Goal: Task Accomplishment & Management: Complete application form

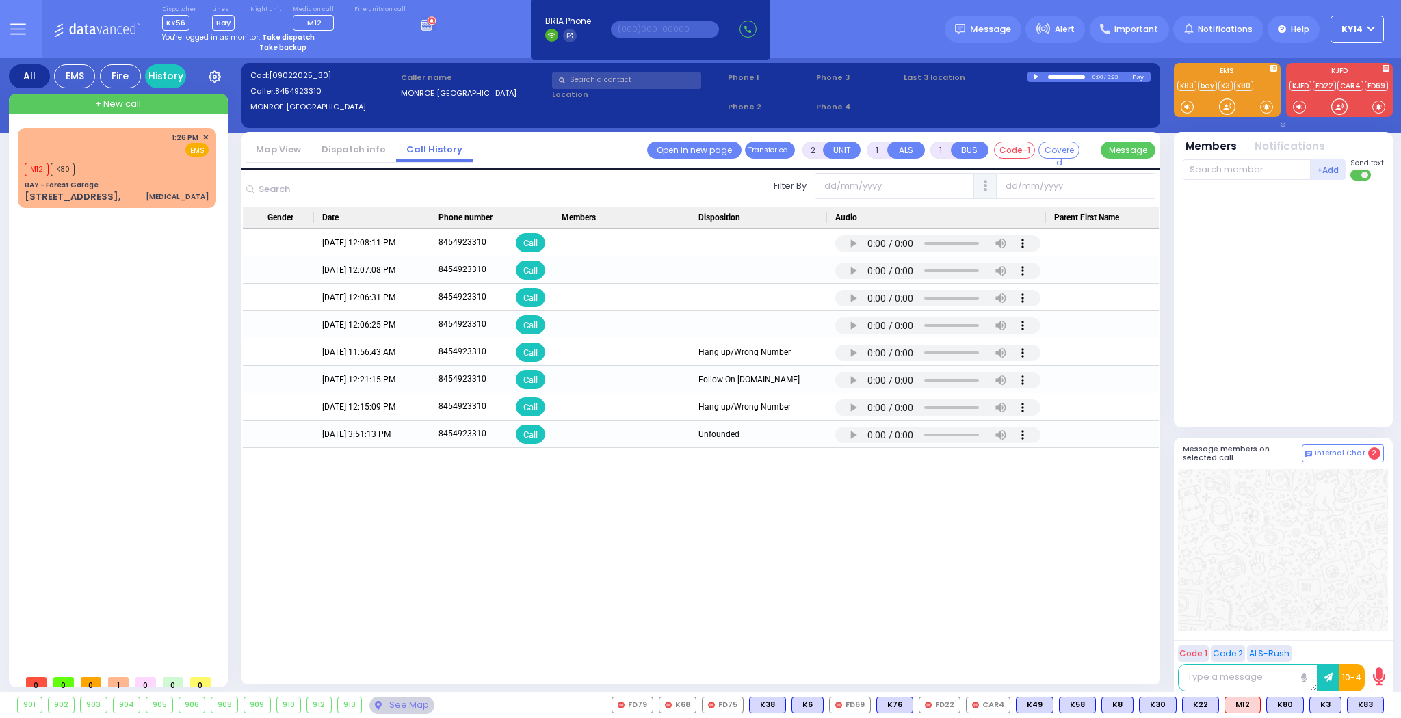
scroll to position [0, 572]
click at [28, 27] on button at bounding box center [17, 29] width 49 height 58
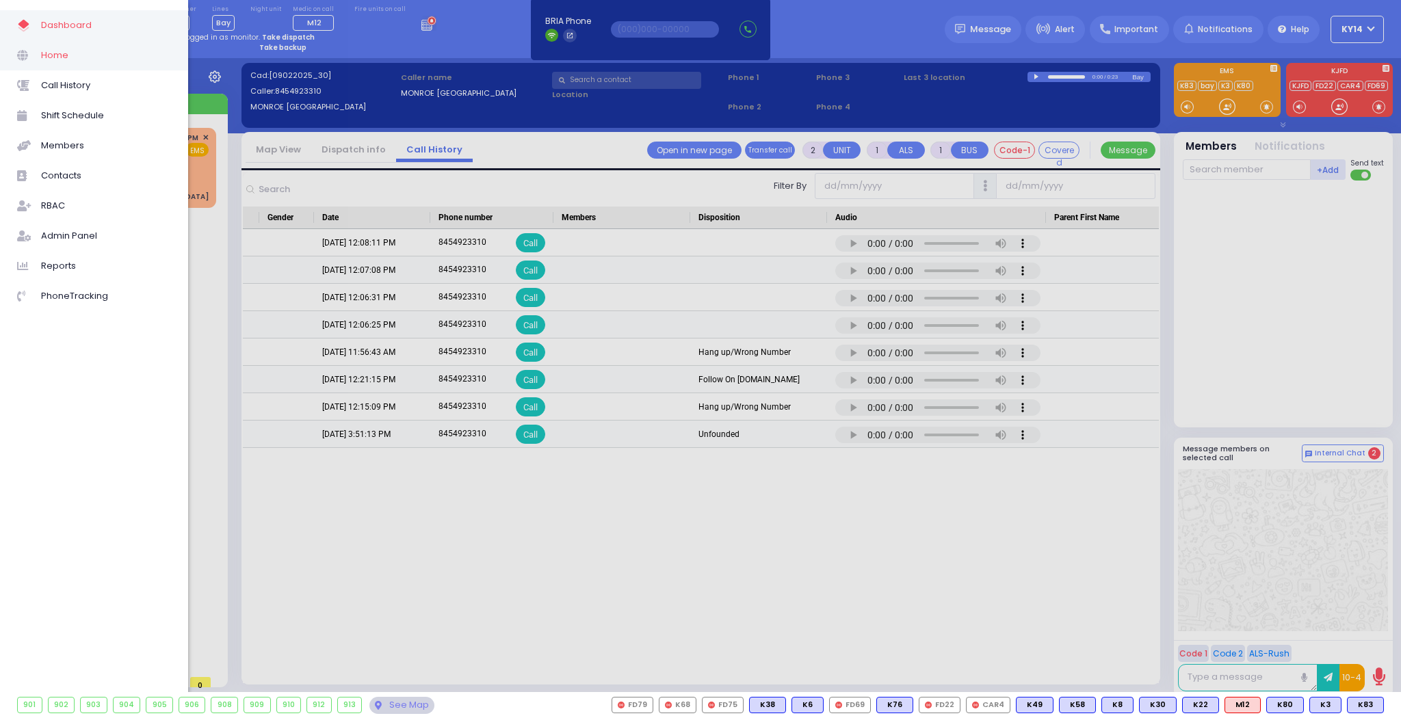
click at [57, 54] on span "Home" at bounding box center [106, 56] width 130 height 18
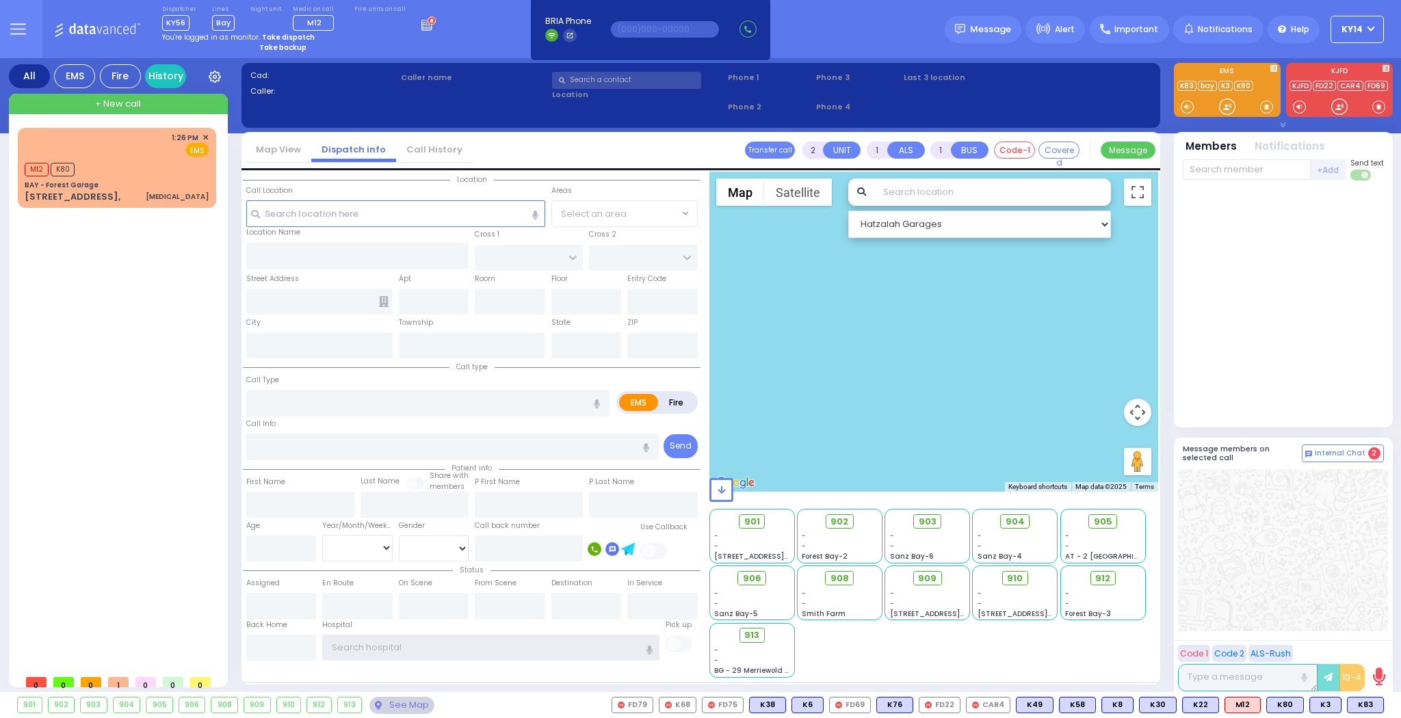
type input "ky14"
click at [280, 34] on strong "Take dispatch" at bounding box center [288, 37] width 53 height 10
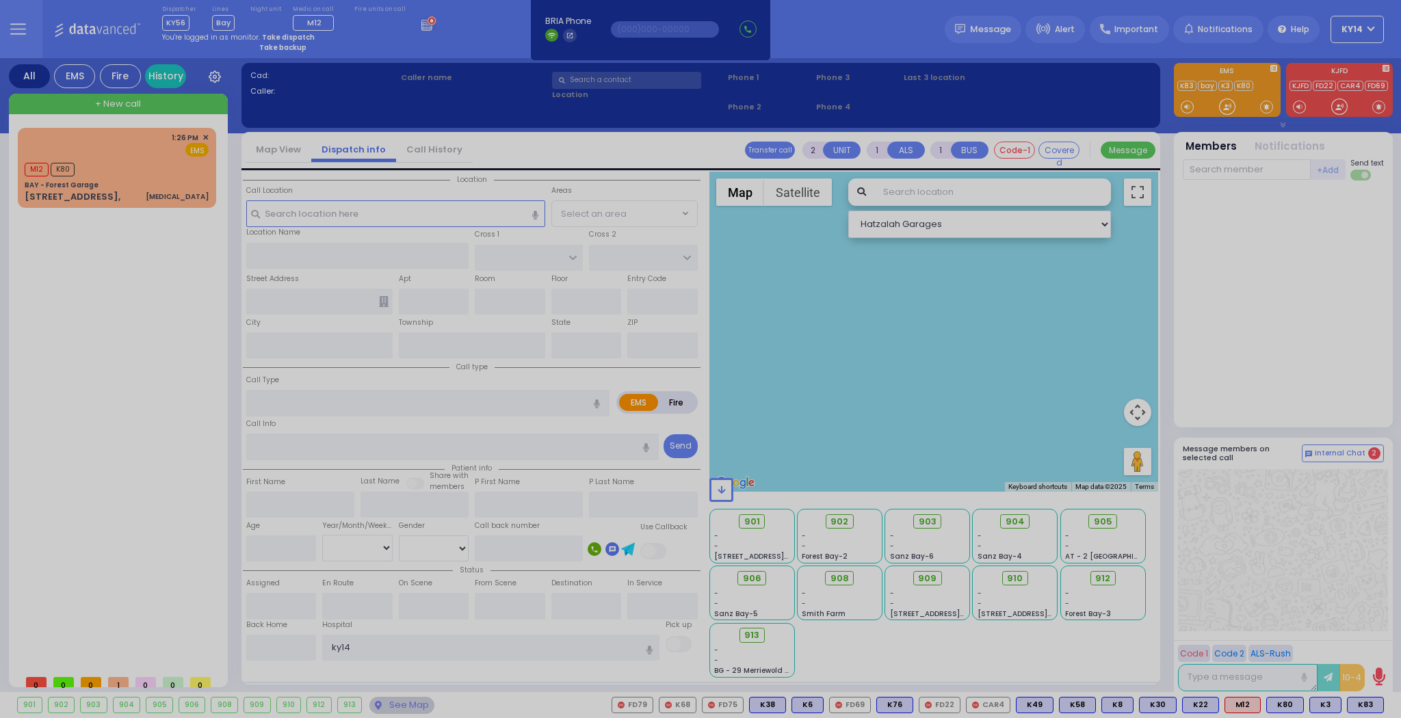
select select "2"
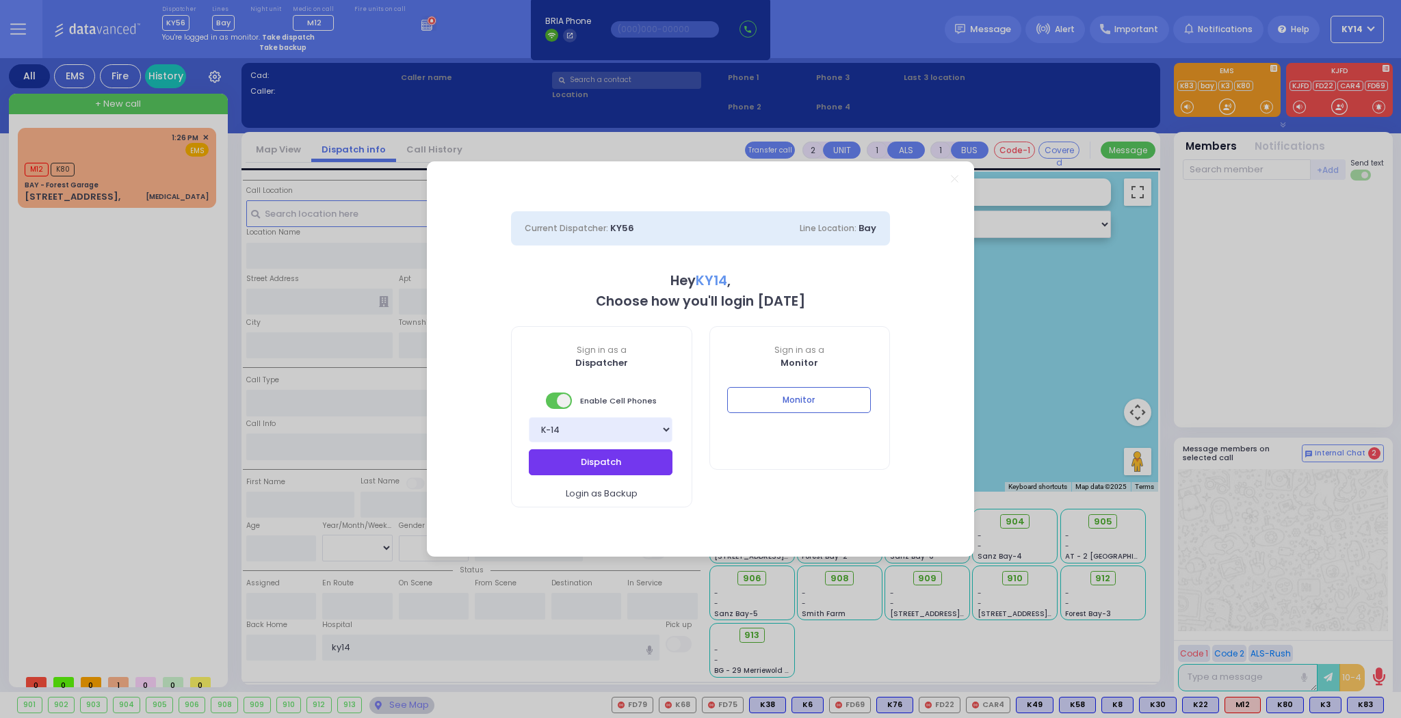
click at [583, 459] on button "Dispatch" at bounding box center [601, 462] width 144 height 26
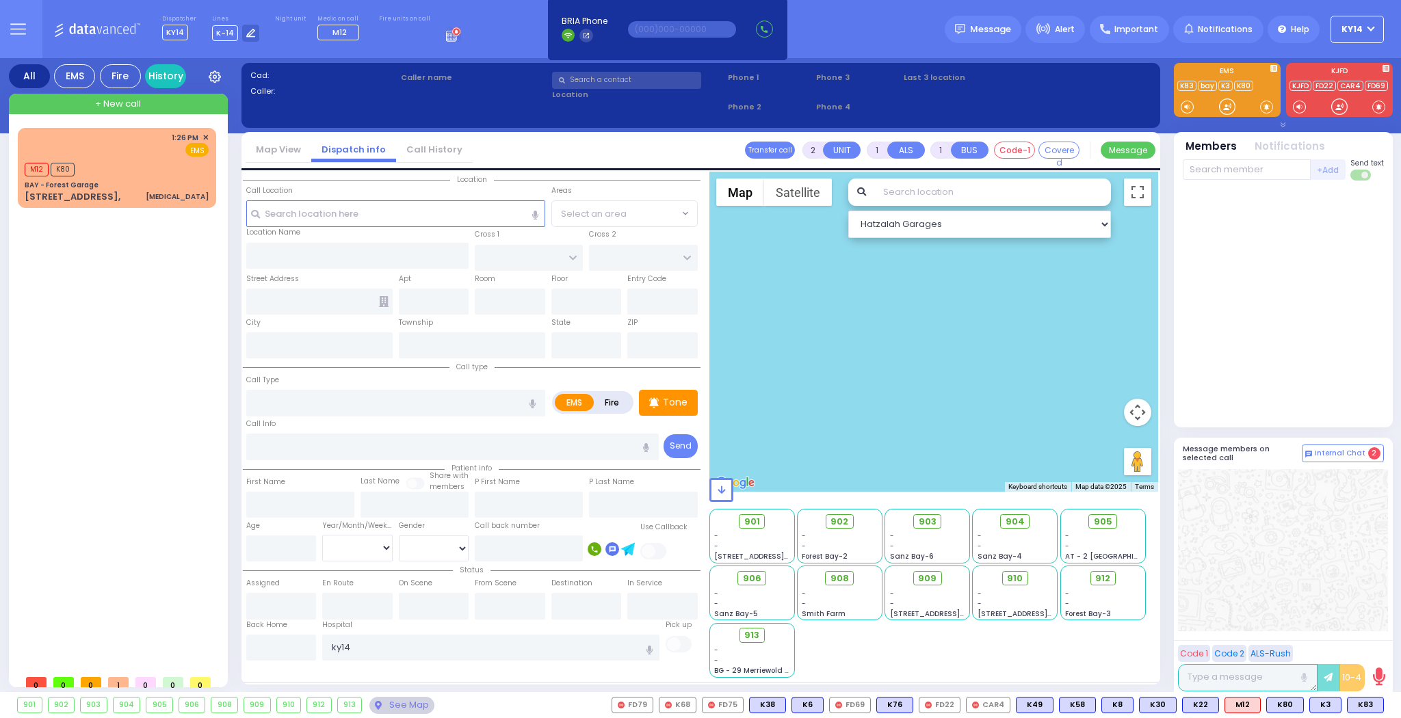
select select
radio input "true"
type input "SHLOME"
type input "APPEL"
select select
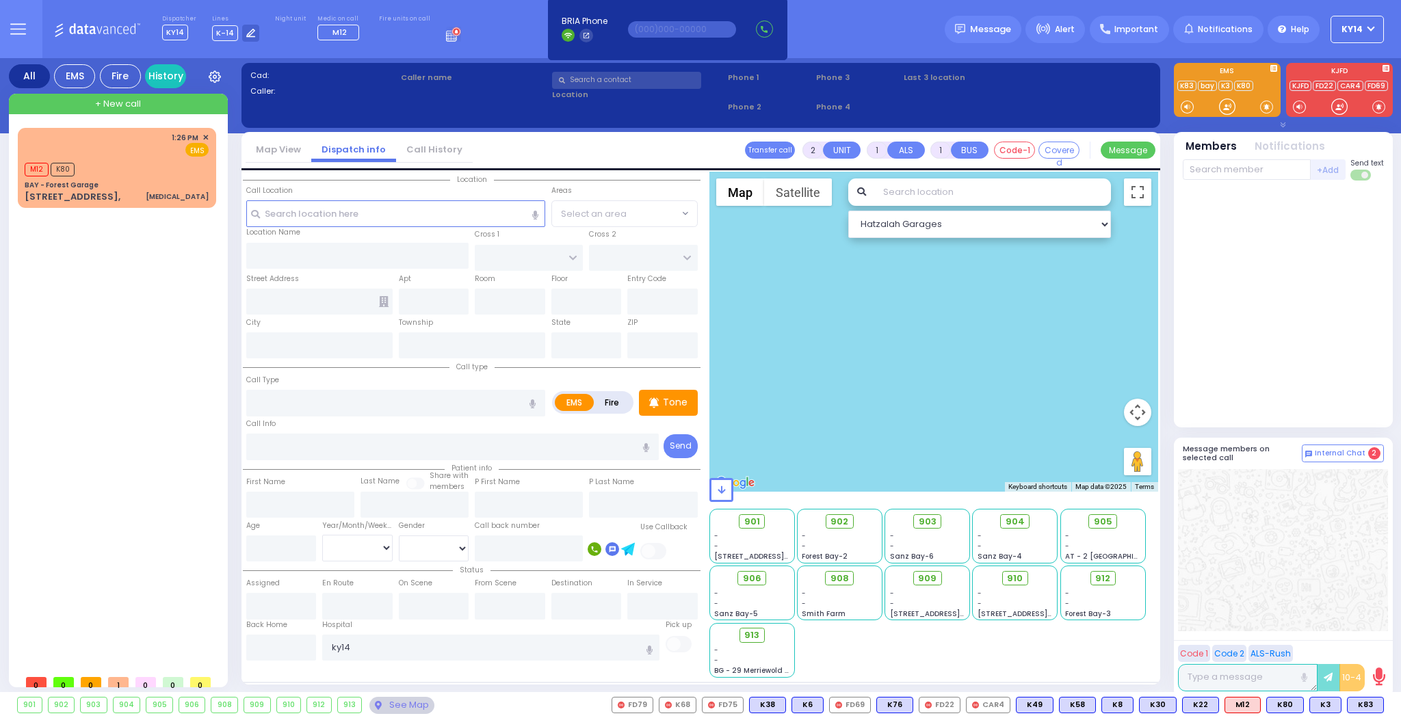
type input "13:48"
select select
radio input "true"
select select
select select "Hatzalah Garages"
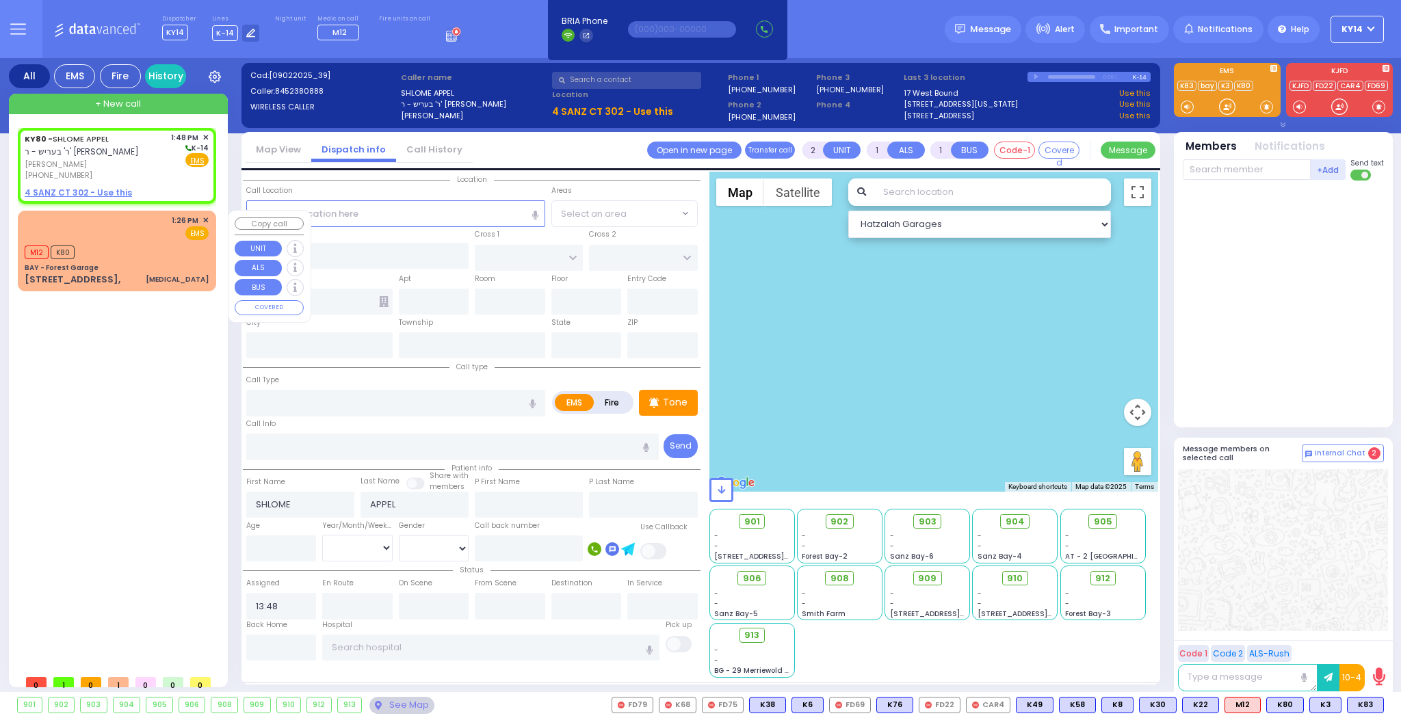
click at [80, 249] on div "M12 K80" at bounding box center [54, 250] width 59 height 17
select select
type input "[MEDICAL_DATA]"
radio input "true"
select select
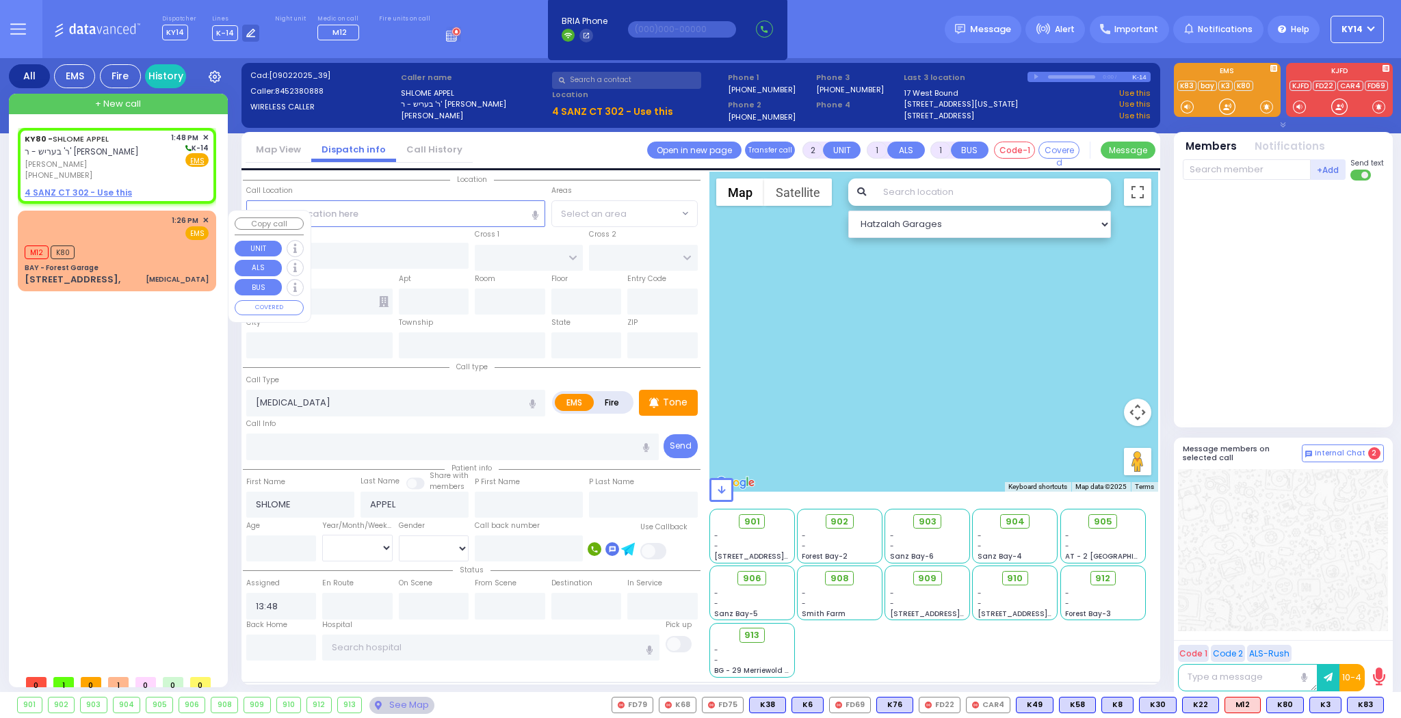
type input "13:26"
type input "13:27"
select select "Hatzalah Garages"
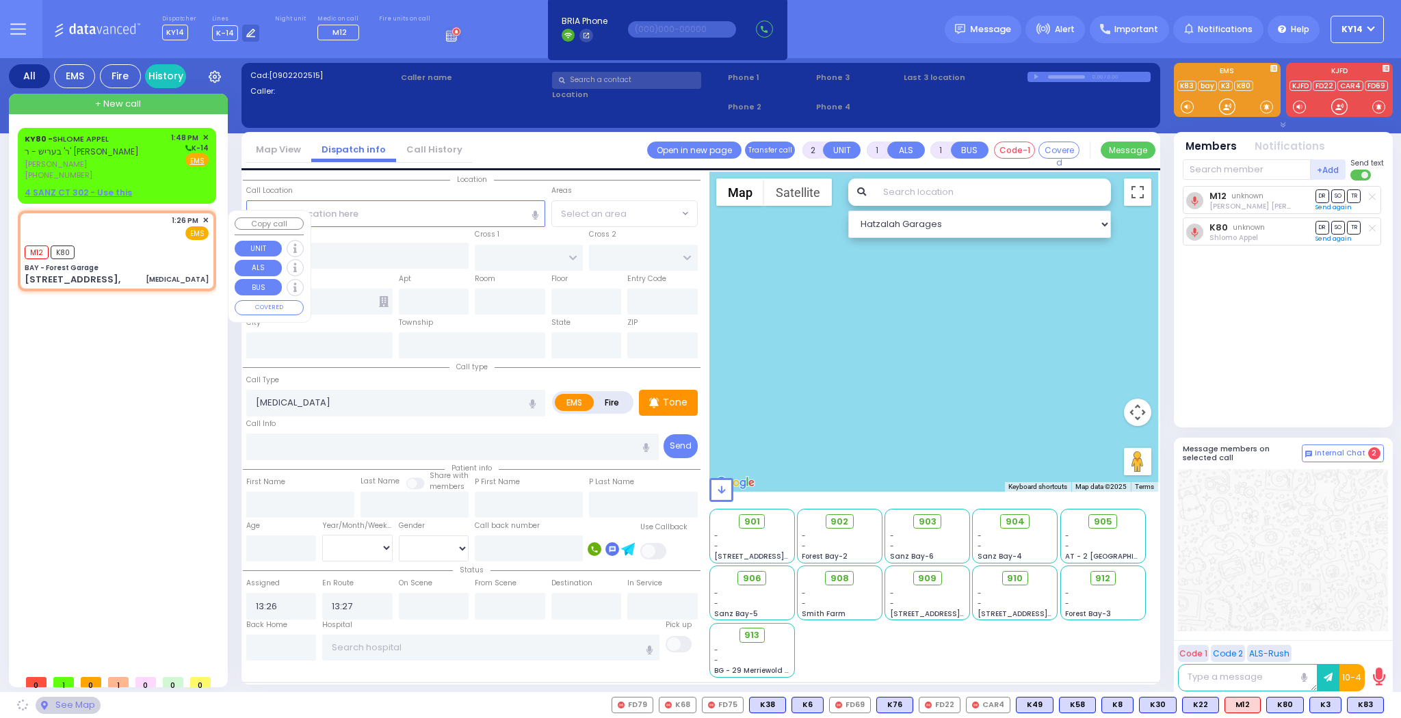
type input "BAY - Forest Garage"
type input "SANZ COURT"
type input "[PERSON_NAME] COURT"
type input "[STREET_ADDRESS],"
type input "Monroe"
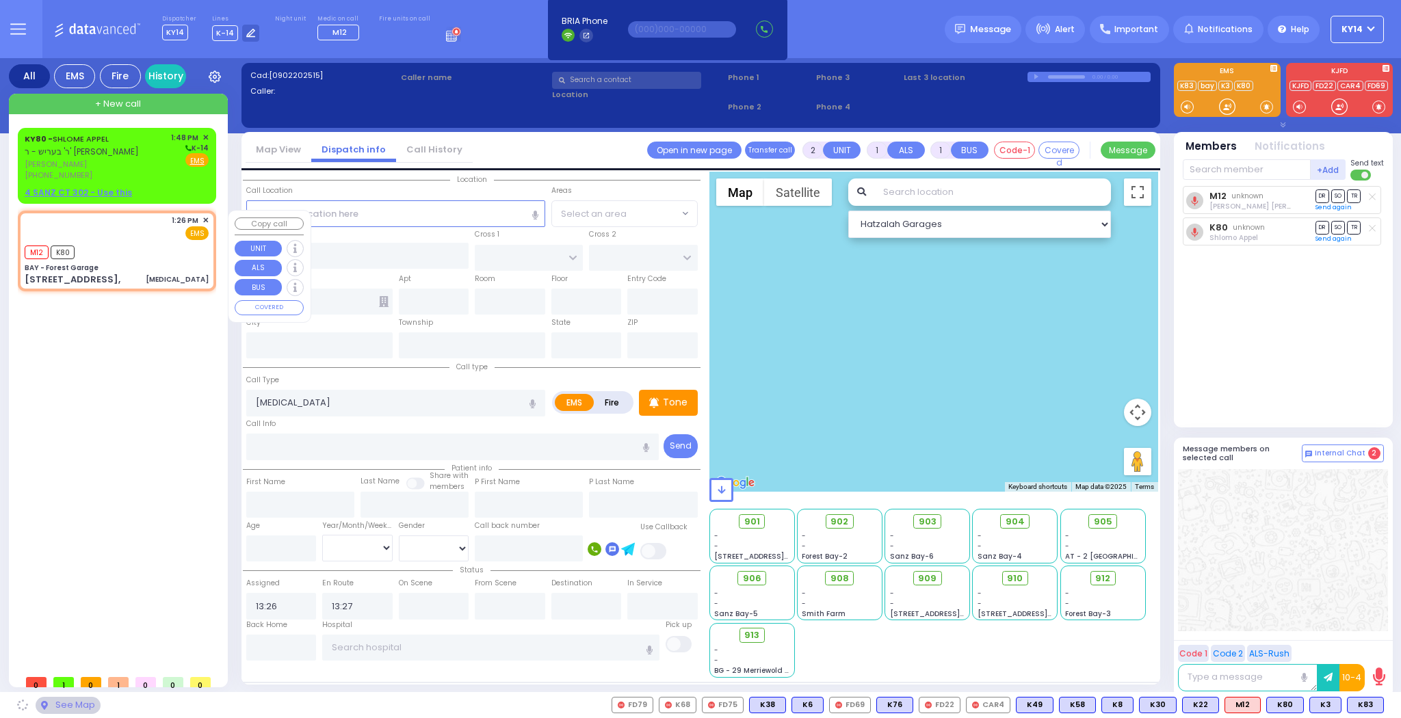
type input "[US_STATE]"
type input "10950"
select select "SECTION 2"
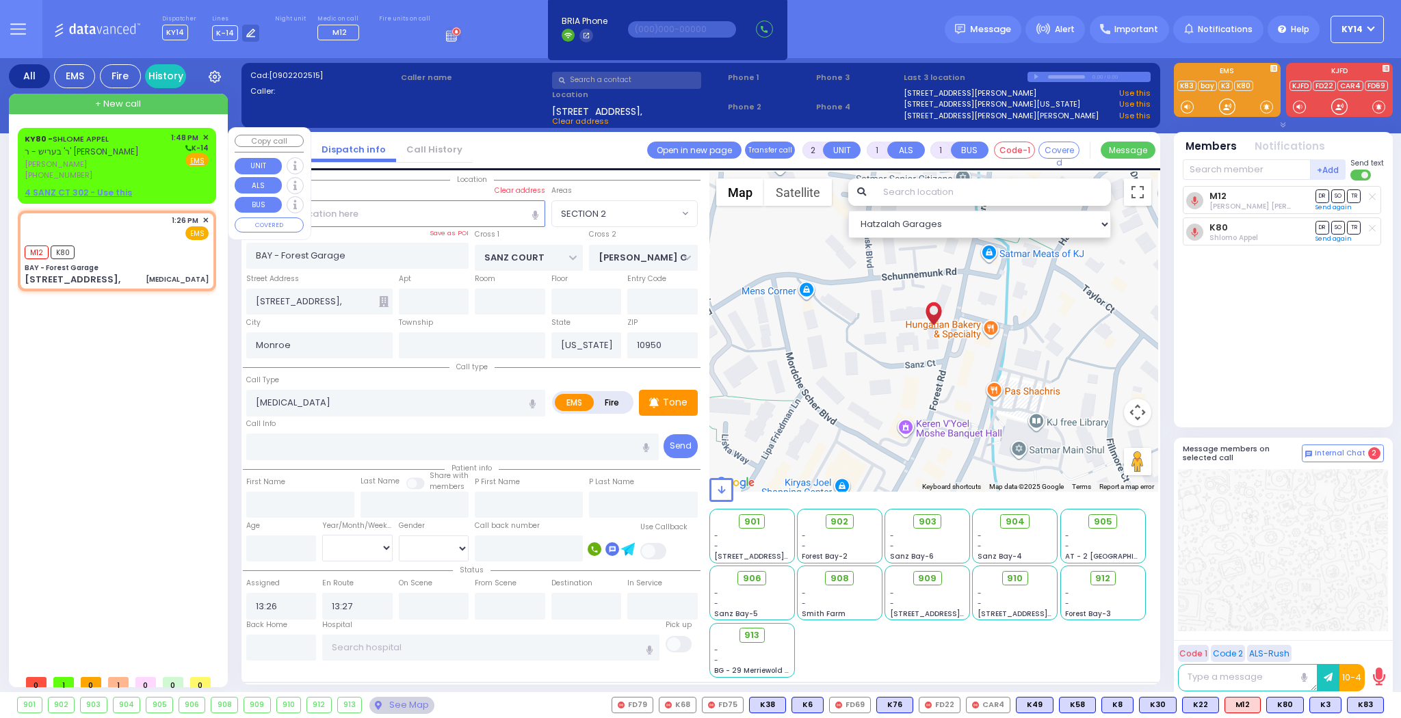
click at [205, 136] on span "✕" at bounding box center [205, 138] width 6 height 12
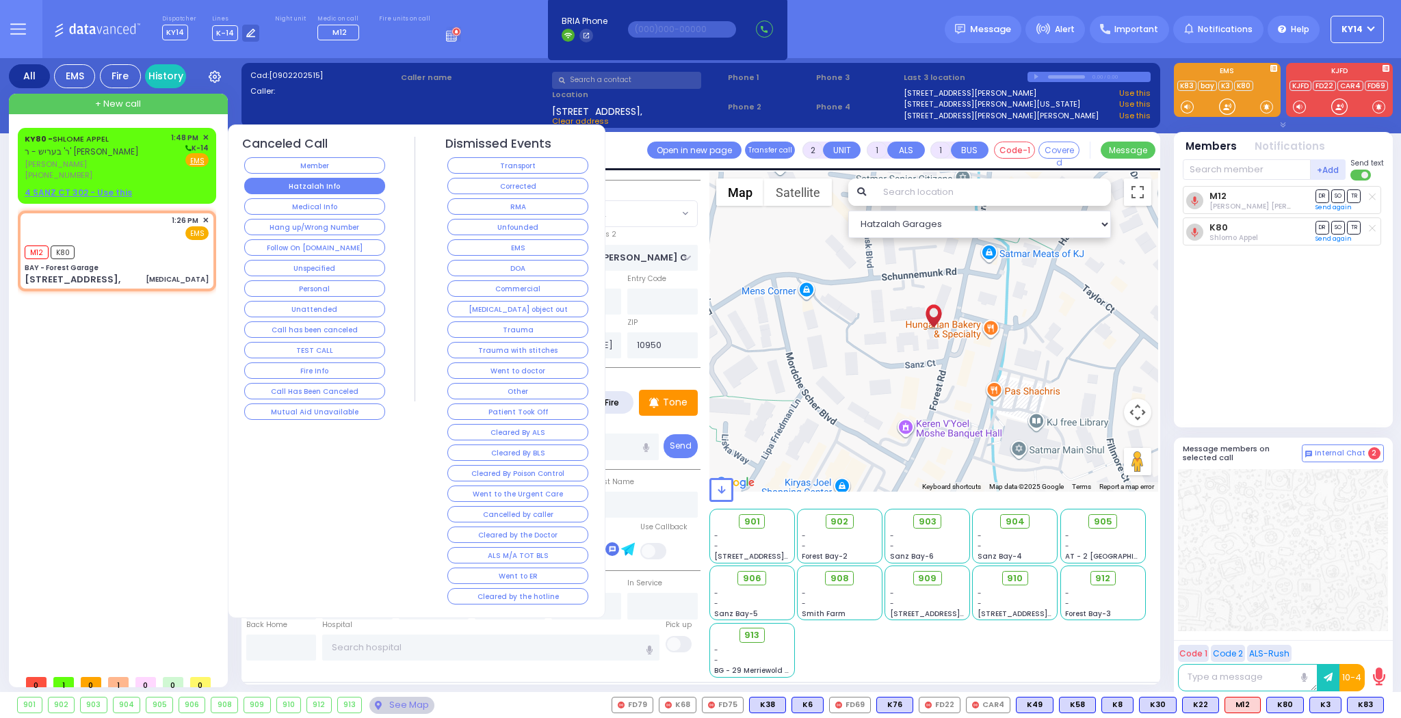
click at [311, 186] on button "Hatzalah Info" at bounding box center [314, 186] width 141 height 16
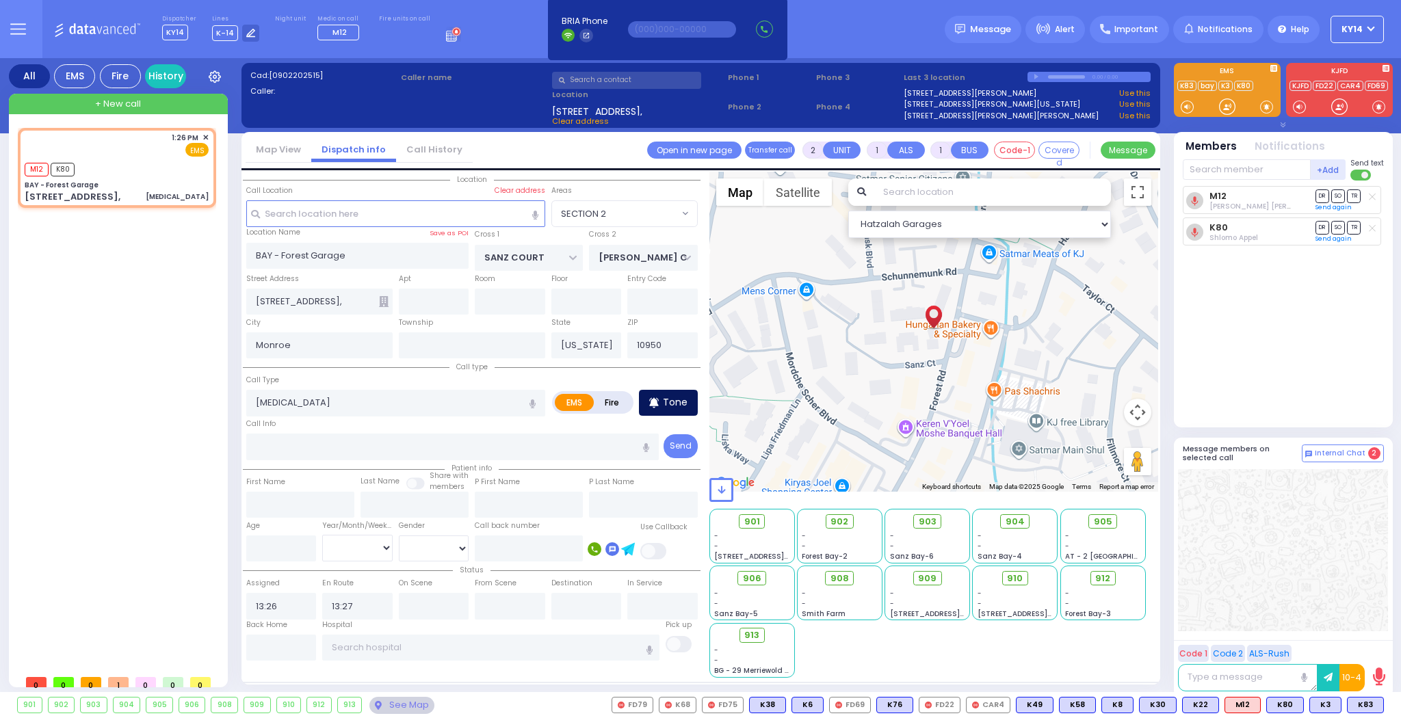
click at [664, 395] on p "Tone" at bounding box center [675, 402] width 25 height 14
click at [1369, 700] on span "K11" at bounding box center [1367, 705] width 31 height 15
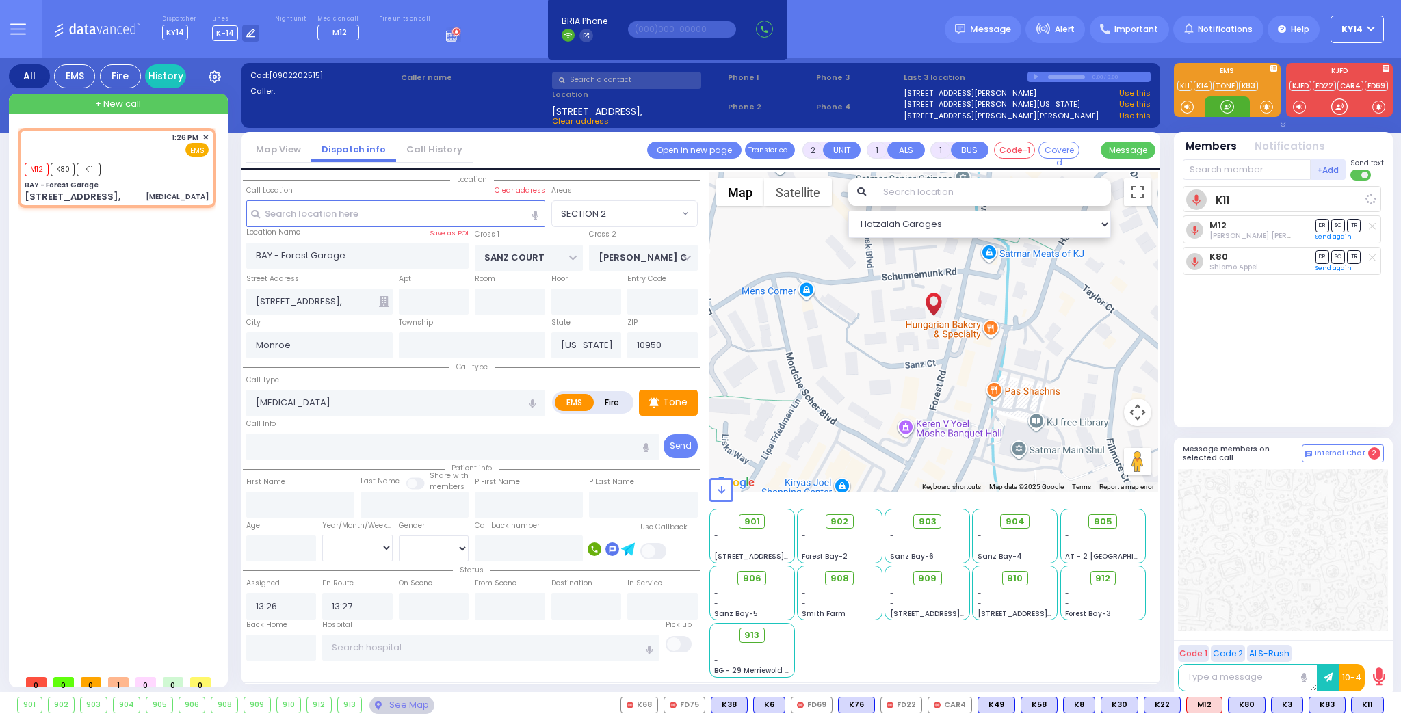
select select
radio input "true"
select select
select select "Hatzalah Garages"
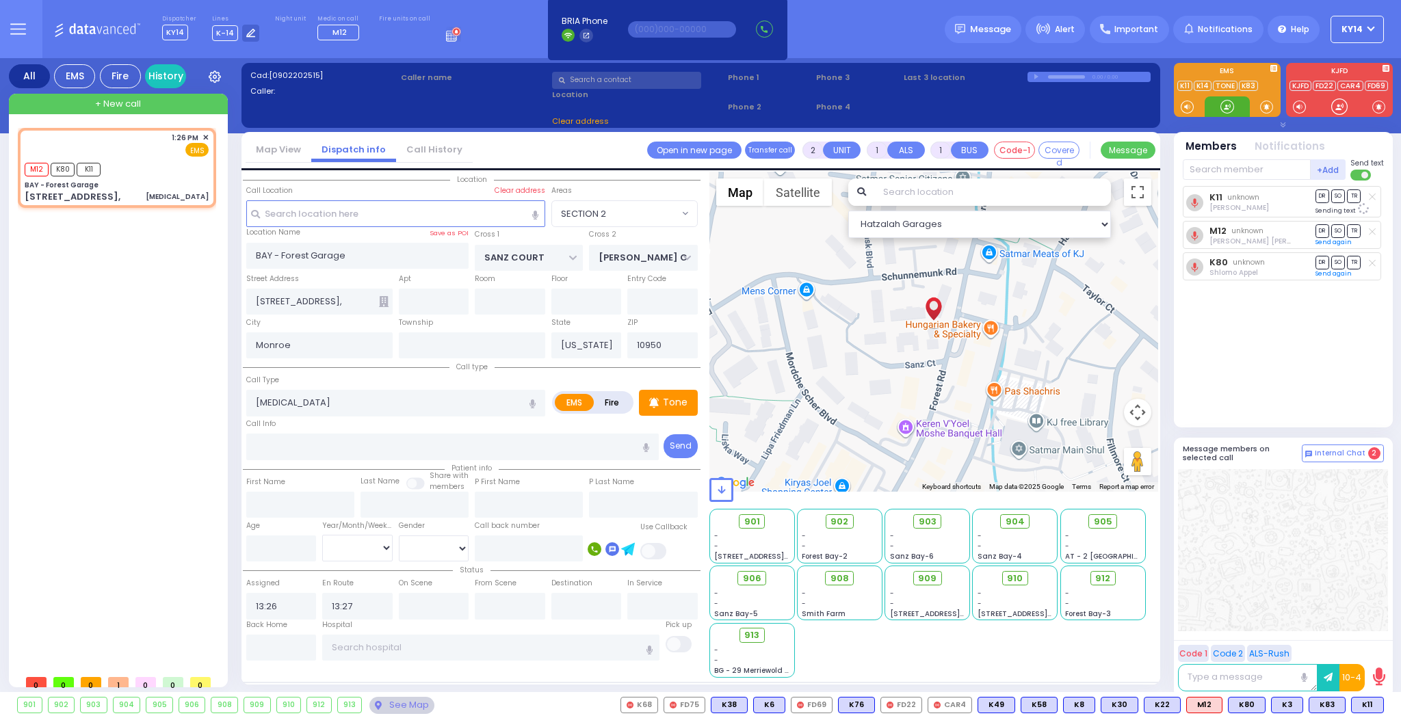
select select "SECTION 2"
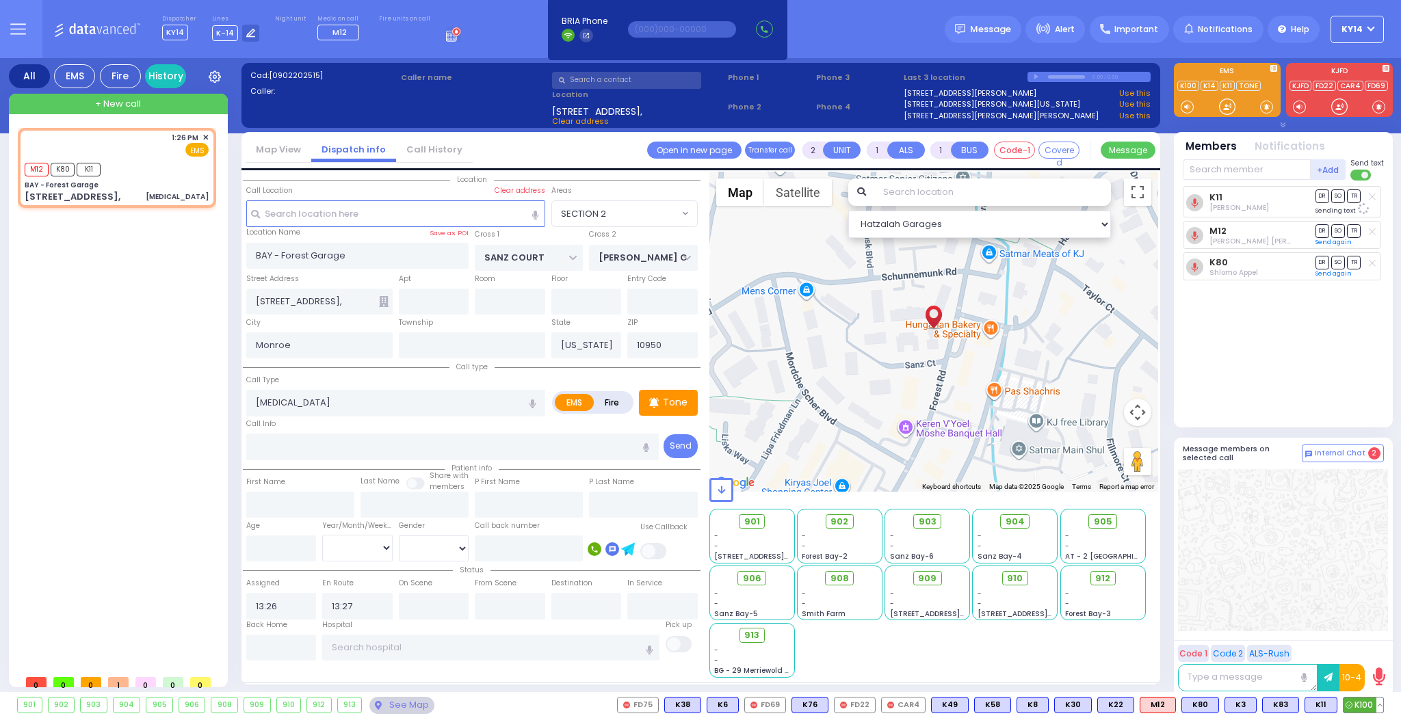
click at [1361, 704] on span "K100" at bounding box center [1363, 705] width 40 height 15
select select
radio input "true"
select select
select select "Hatzalah Garages"
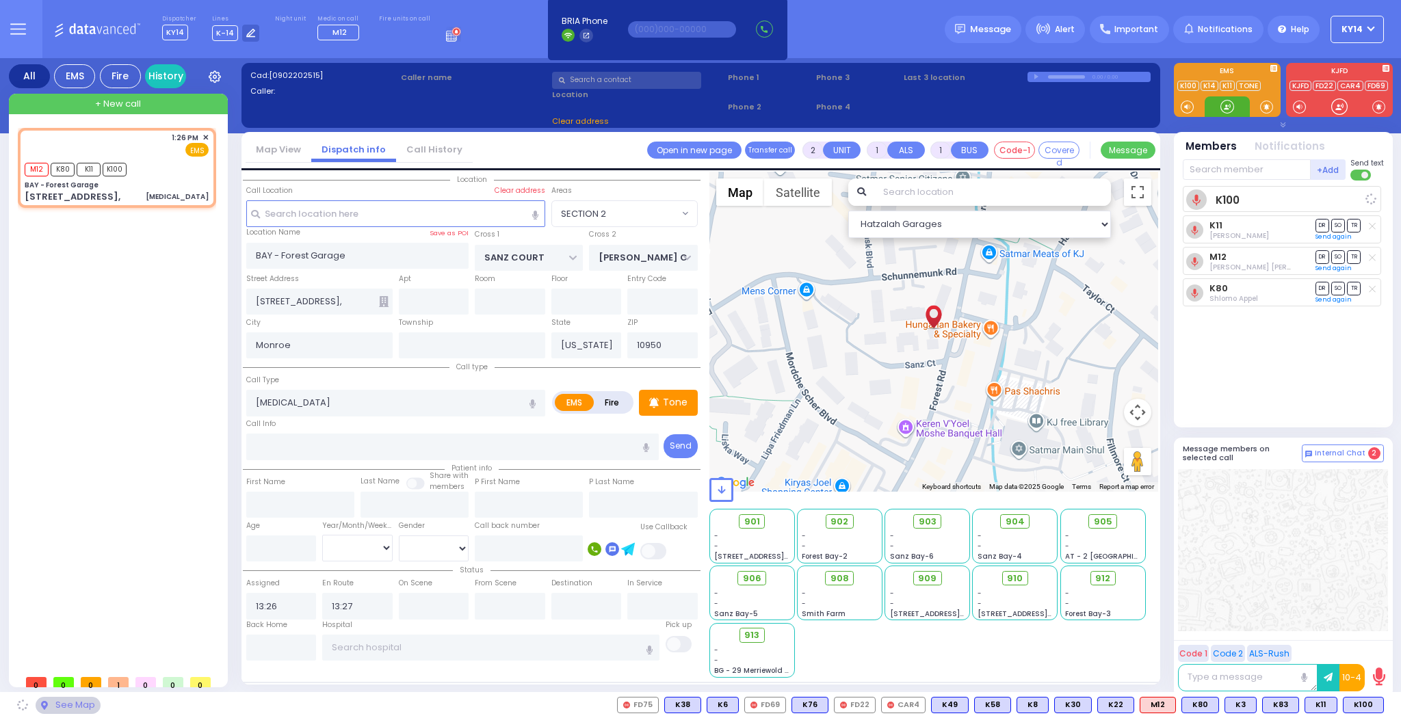
select select "SECTION 2"
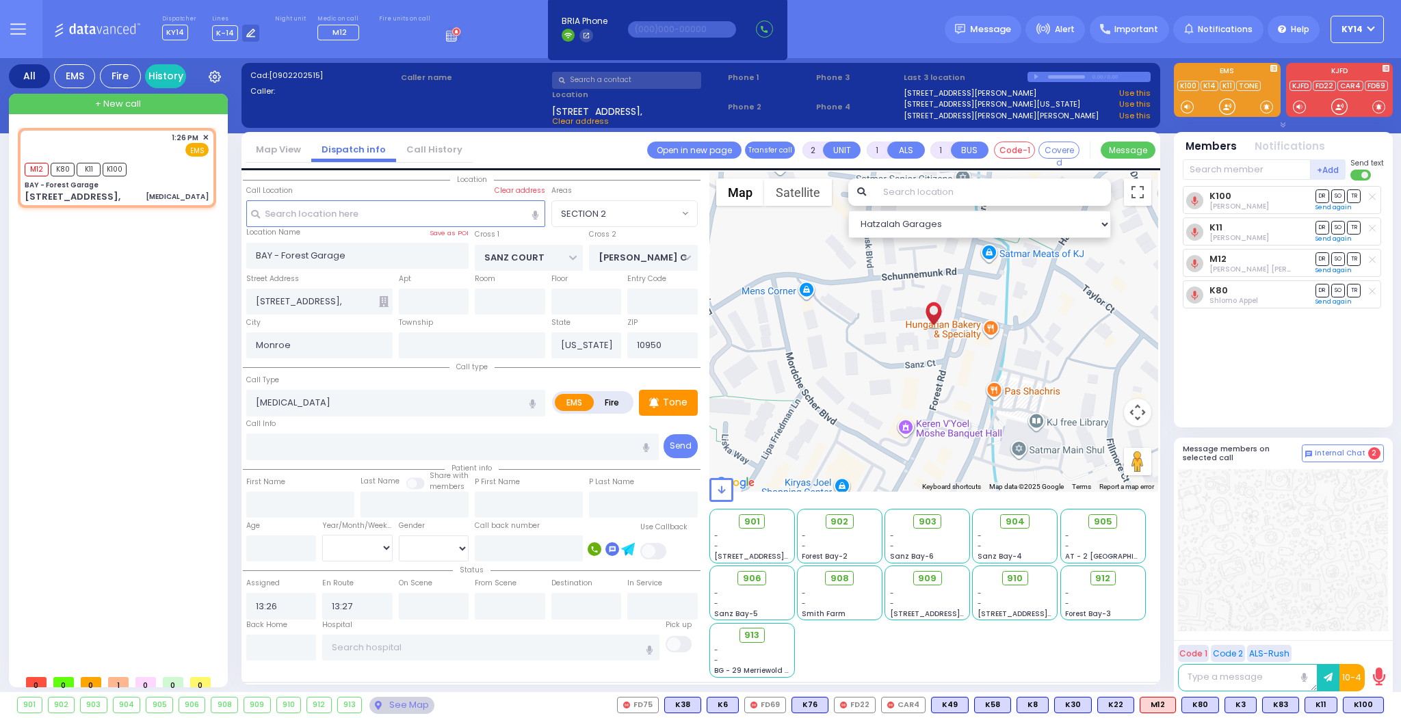
type input "6"
select select
radio input "true"
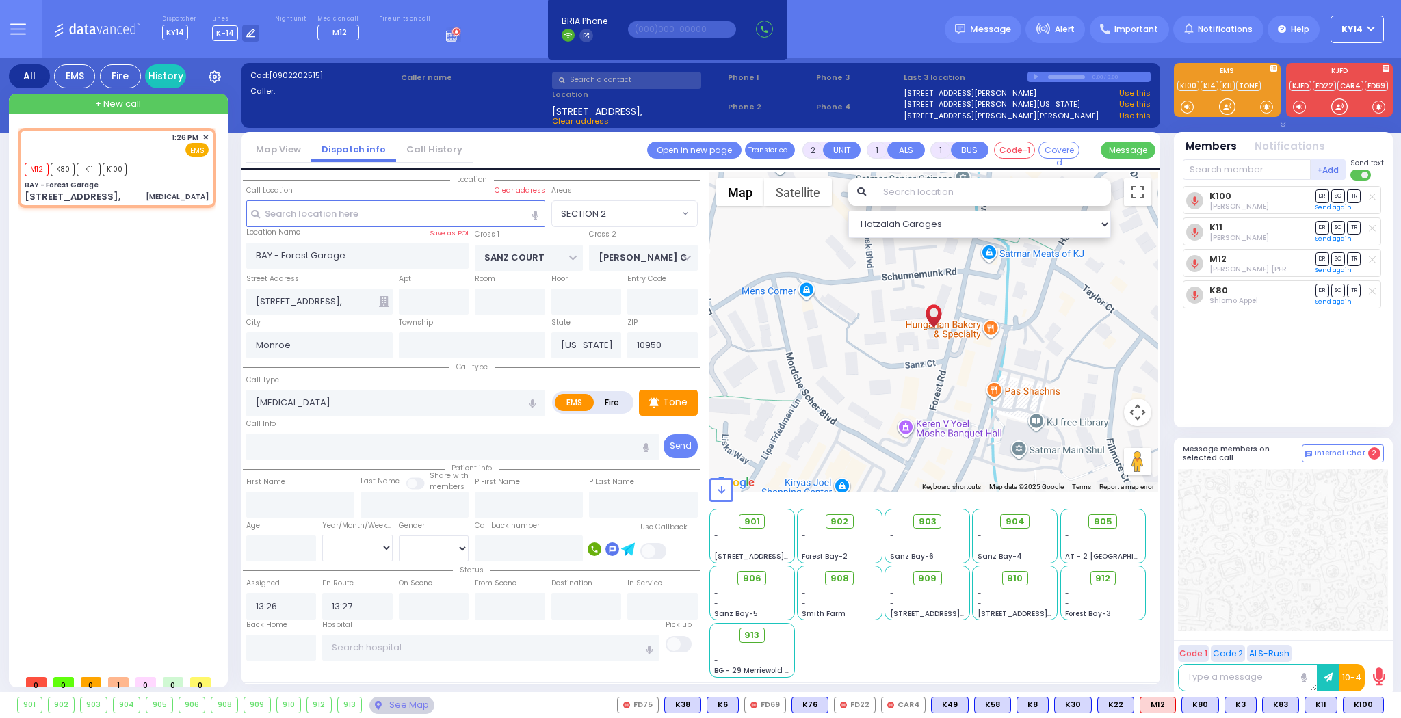
type input "Unknown"
select select "Year"
select select "Hatzalah Garages"
select select "SECTION 2"
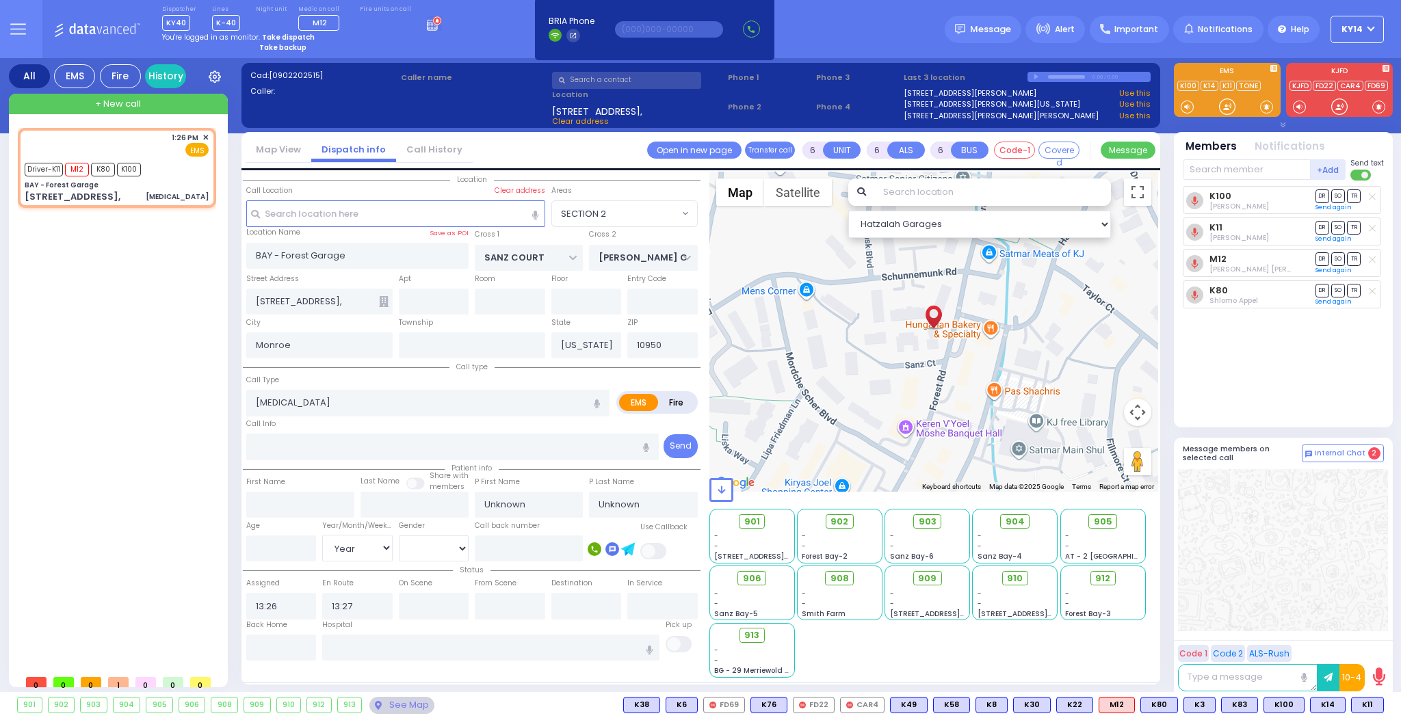
select select
radio input "true"
select select "Year"
type input "13:35"
type input "13:57"
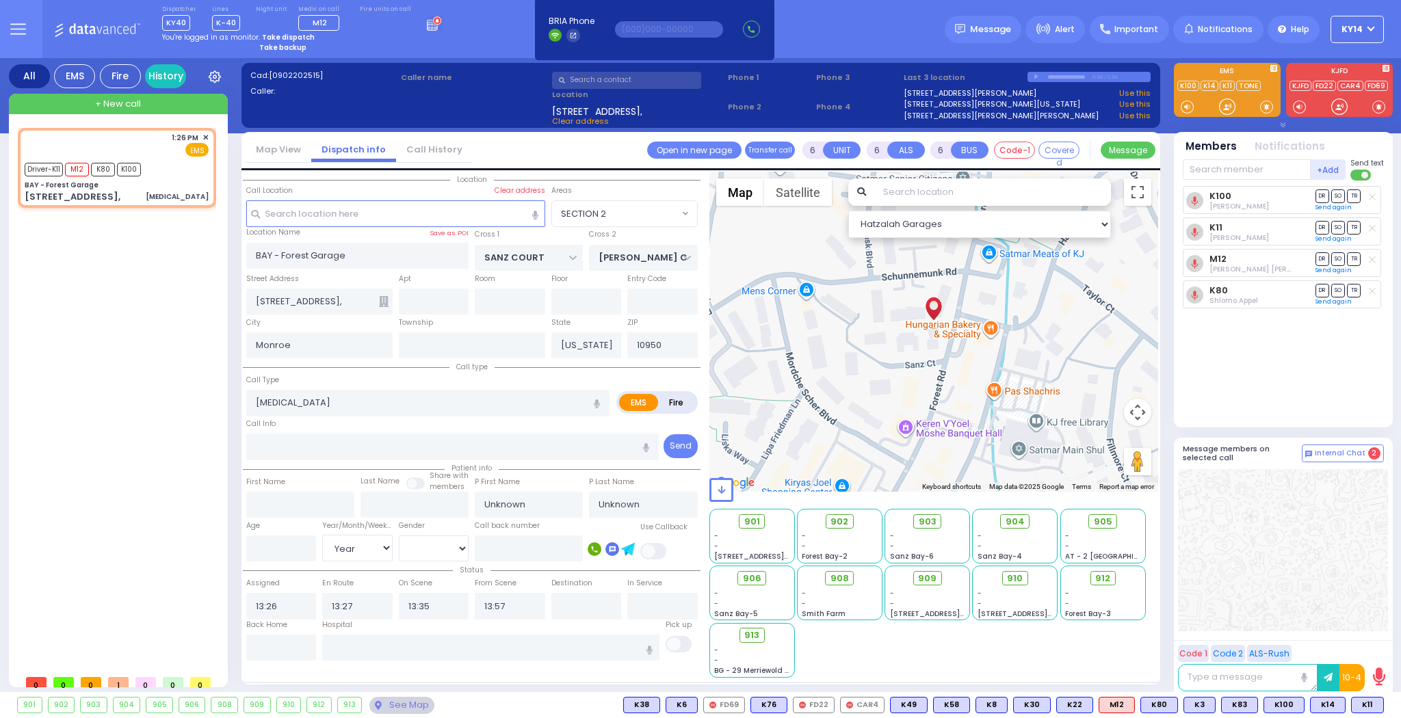
select select "Hatzalah Garages"
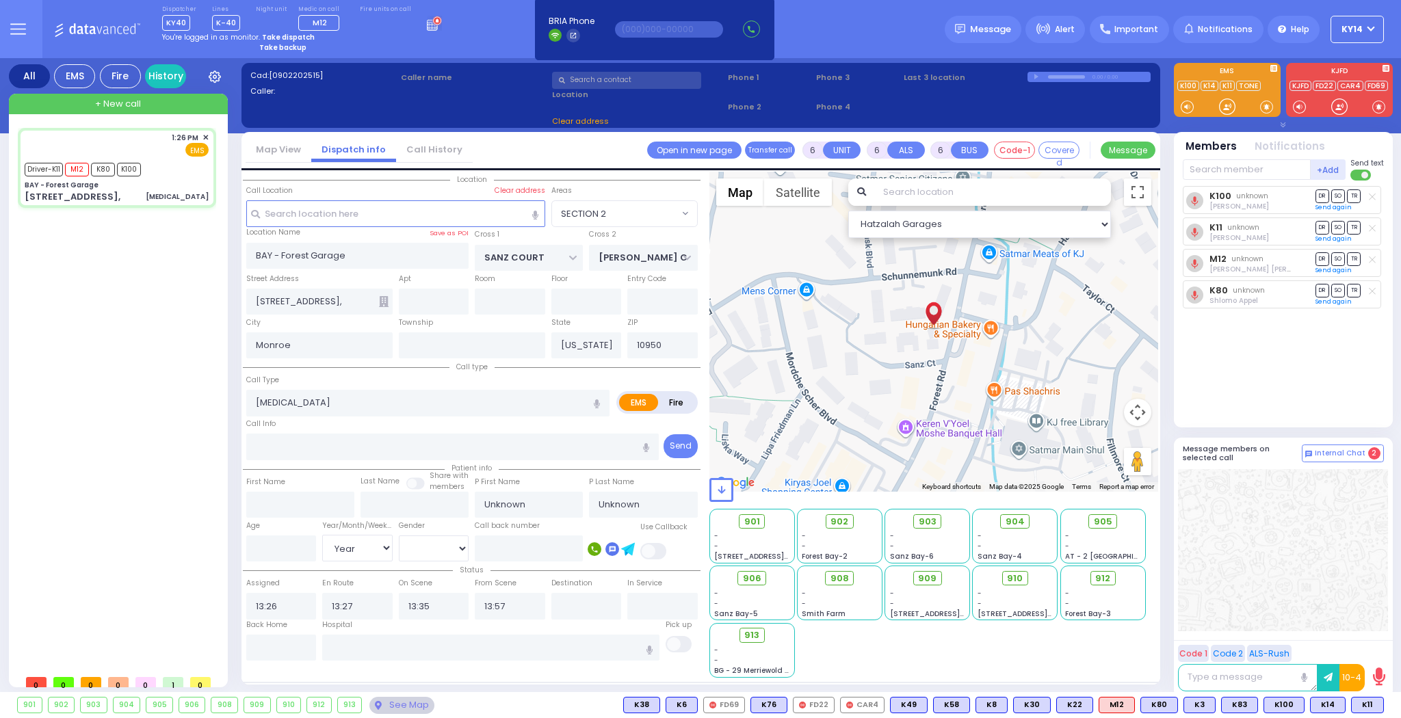
select select
radio input "true"
select select "Year"
select select "SECTION 2"
select select "Hatzalah Garages"
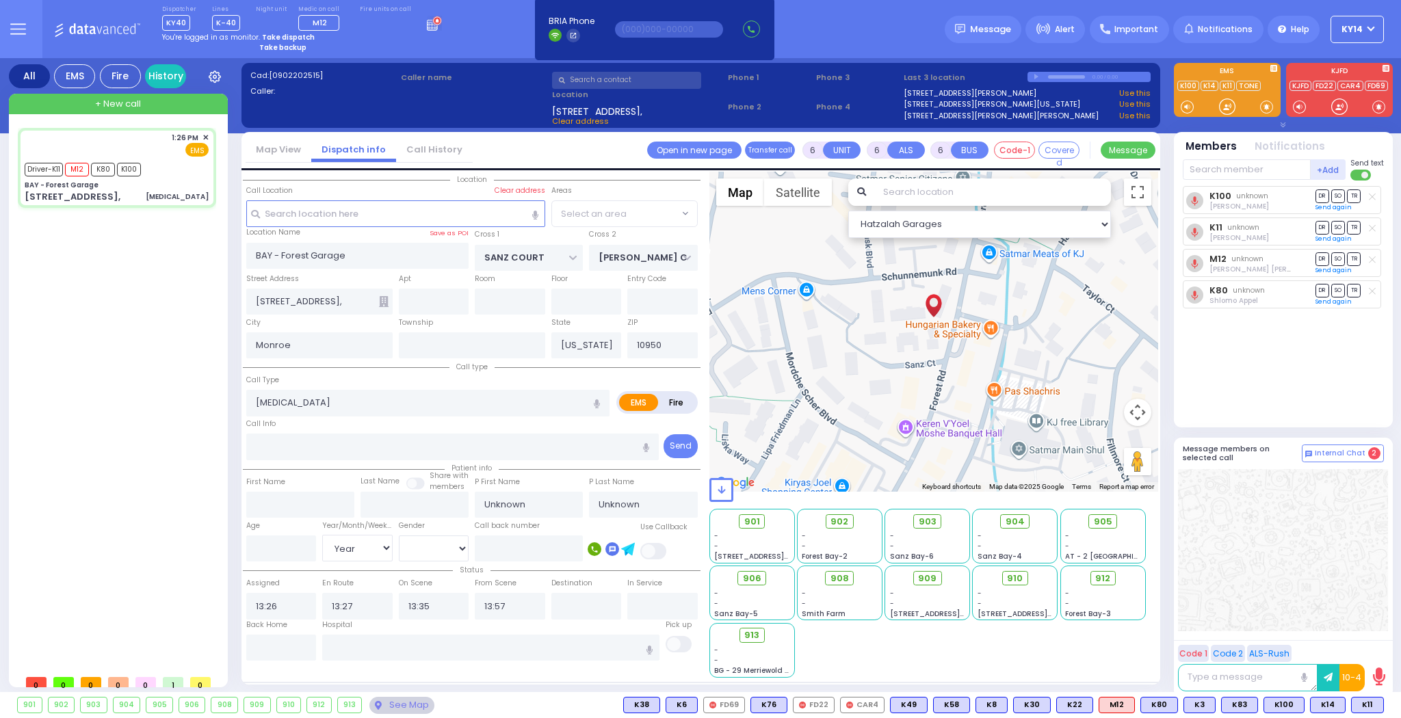
select select "SECTION 2"
select select
radio input "true"
select select "Year"
select select "Hatzalah Garages"
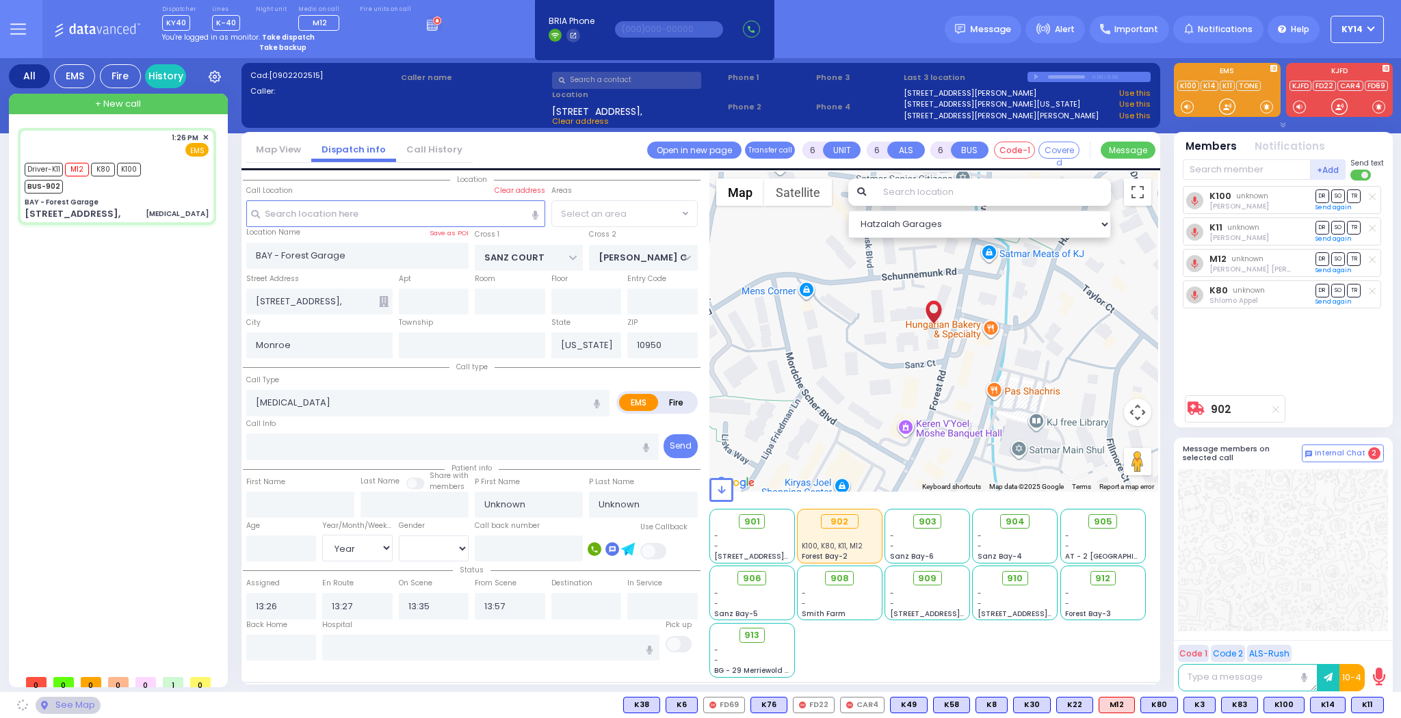
select select "SECTION 2"
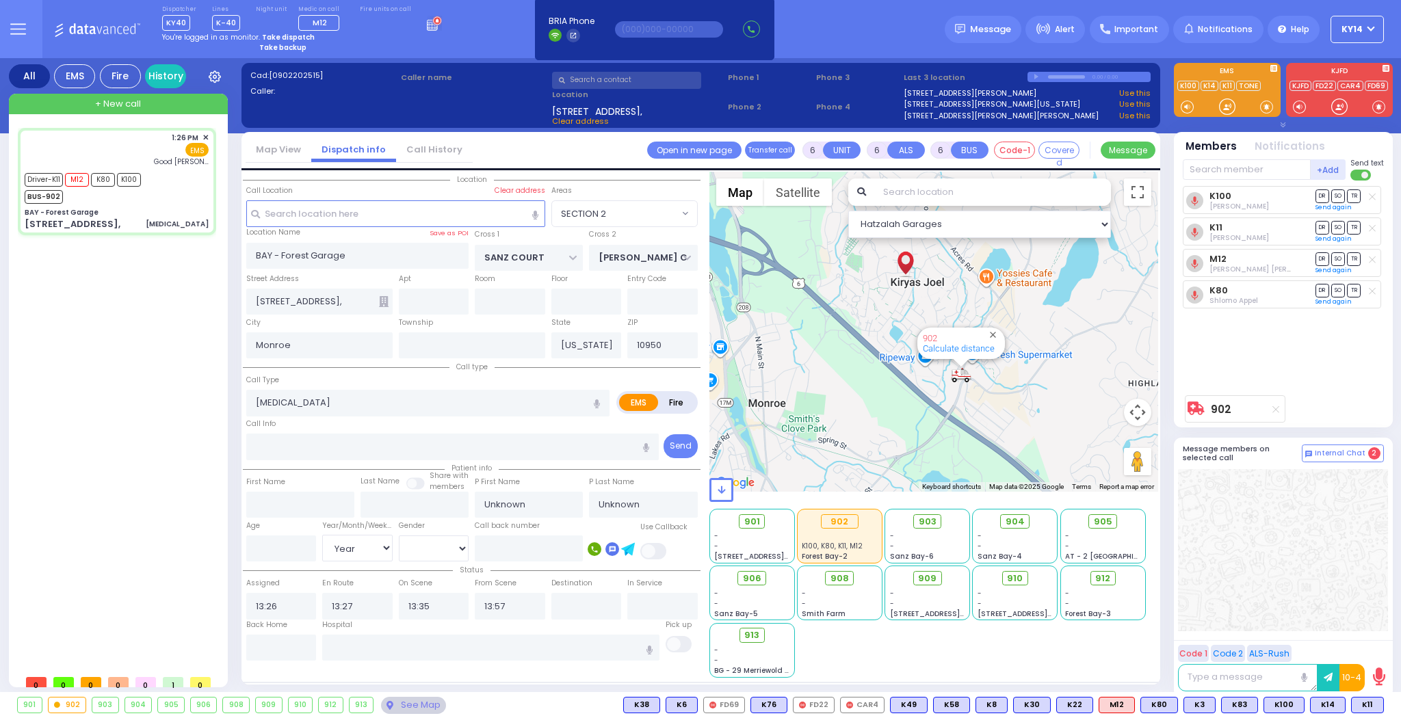
select select
radio input "true"
select select "Year"
type input "[GEOGRAPHIC_DATA]"
select select "Hatzalah Garages"
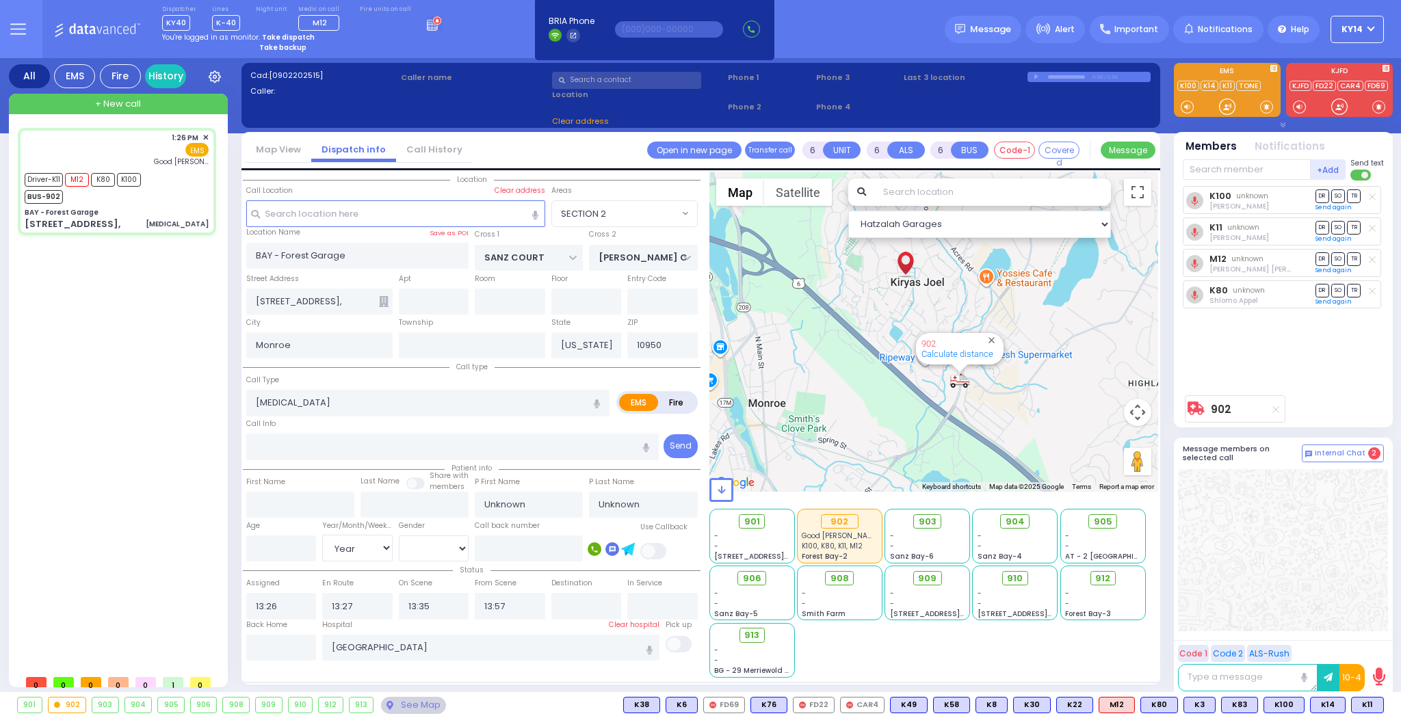
select select "SECTION 2"
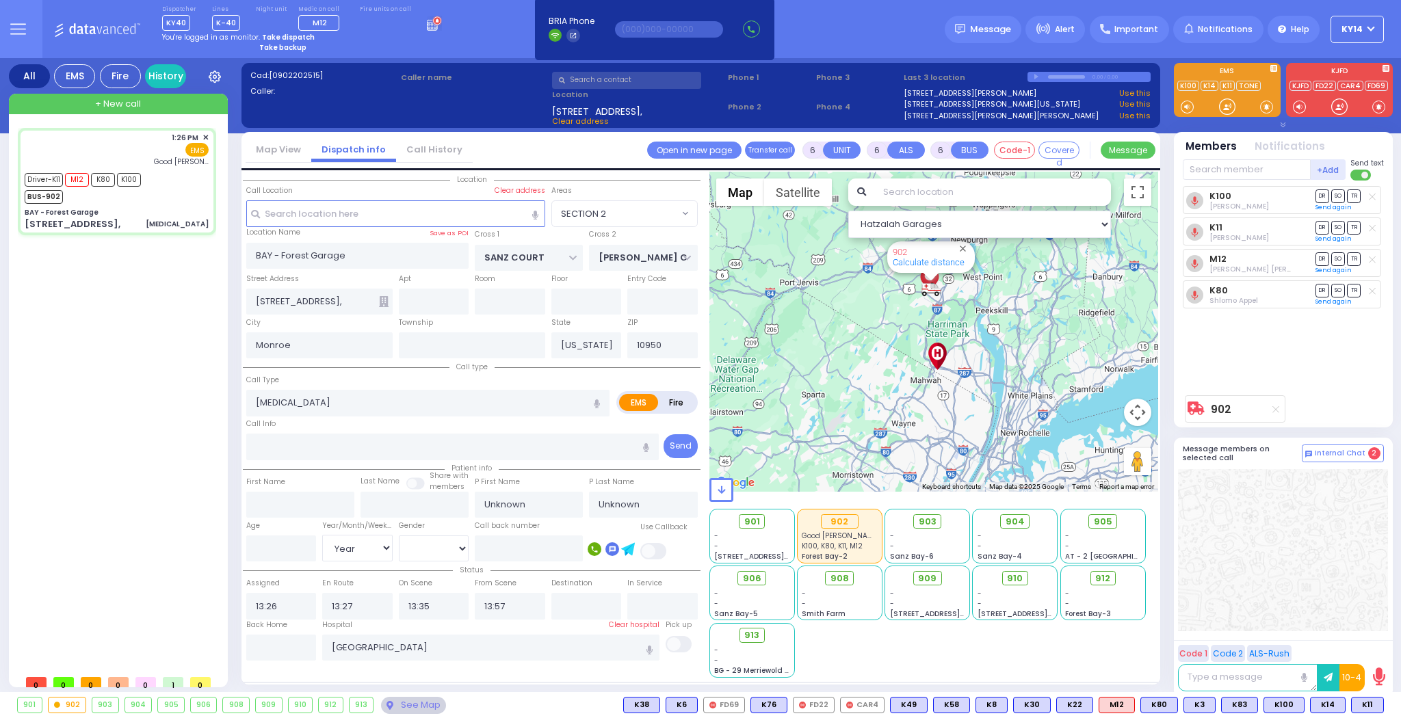
select select
radio input "true"
type input "[PERSON_NAME]"
type input "45"
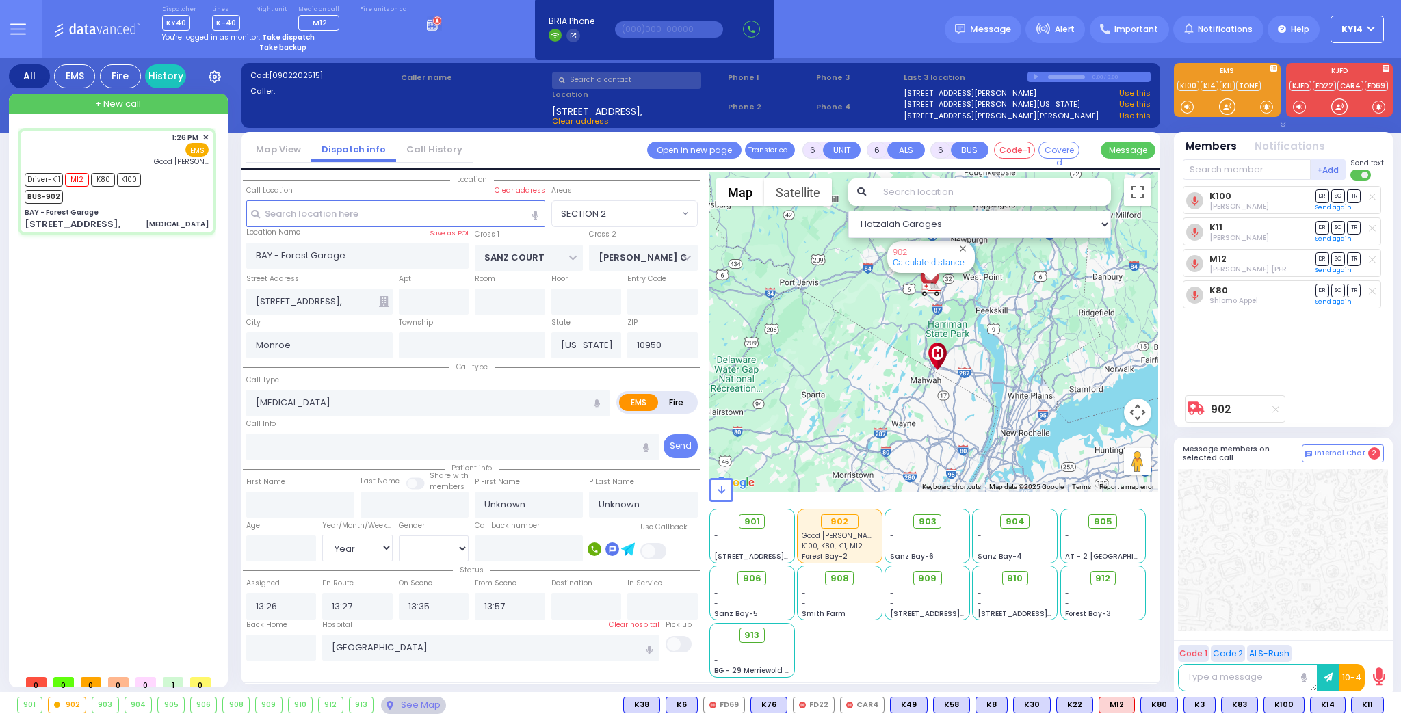
select select "Year"
select select "[DEMOGRAPHIC_DATA]"
select select "Hatzalah Garages"
select select "SECTION 2"
select select
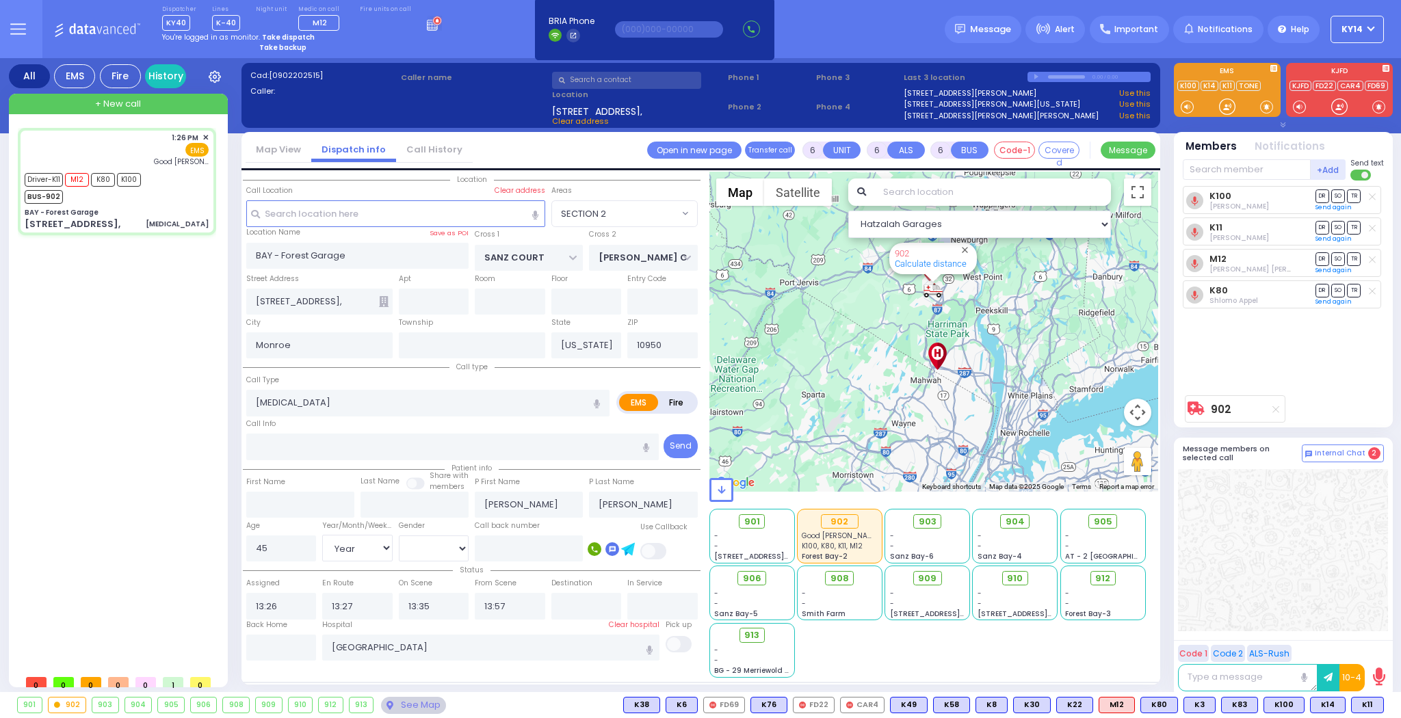
radio input "true"
select select "Year"
select select "[DEMOGRAPHIC_DATA]"
select select "Hatzalah Garages"
select select "SECTION 2"
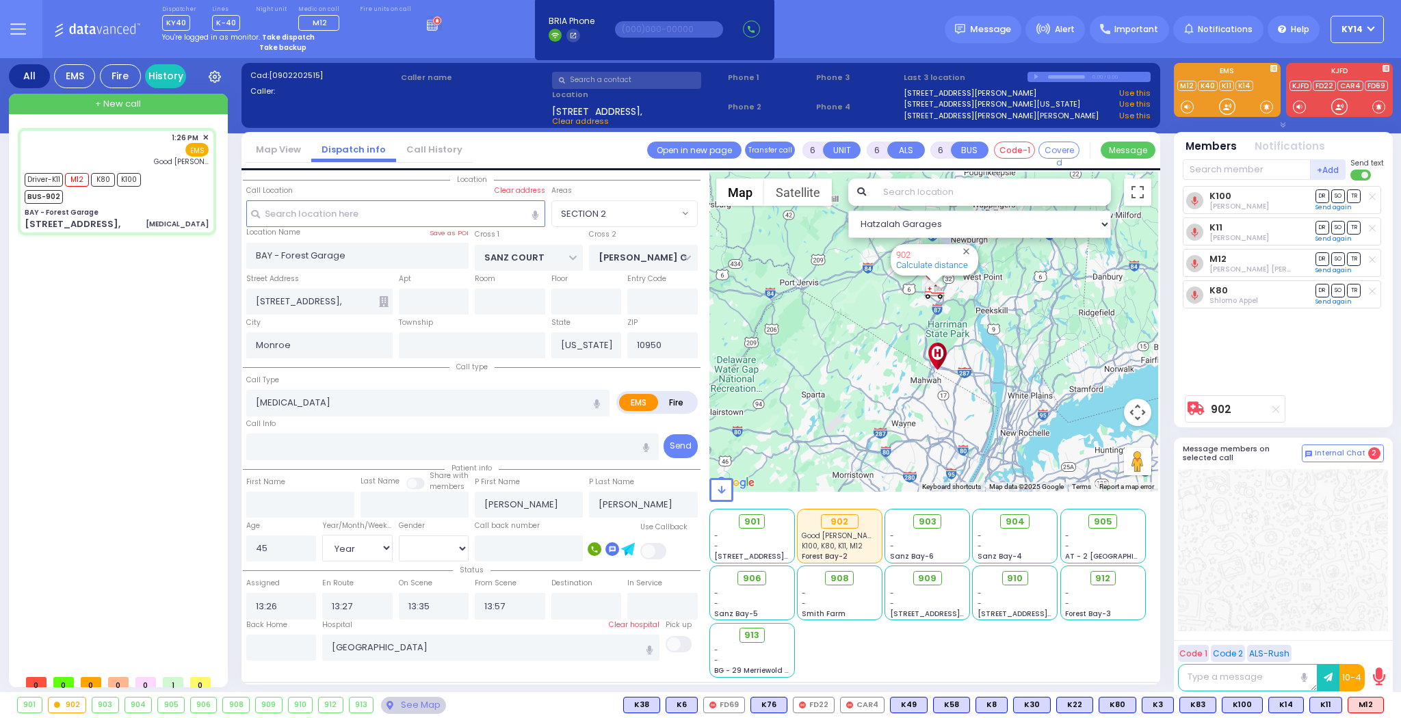
select select
radio input "true"
select select "Year"
select select "[DEMOGRAPHIC_DATA]"
select select "Hatzalah Garages"
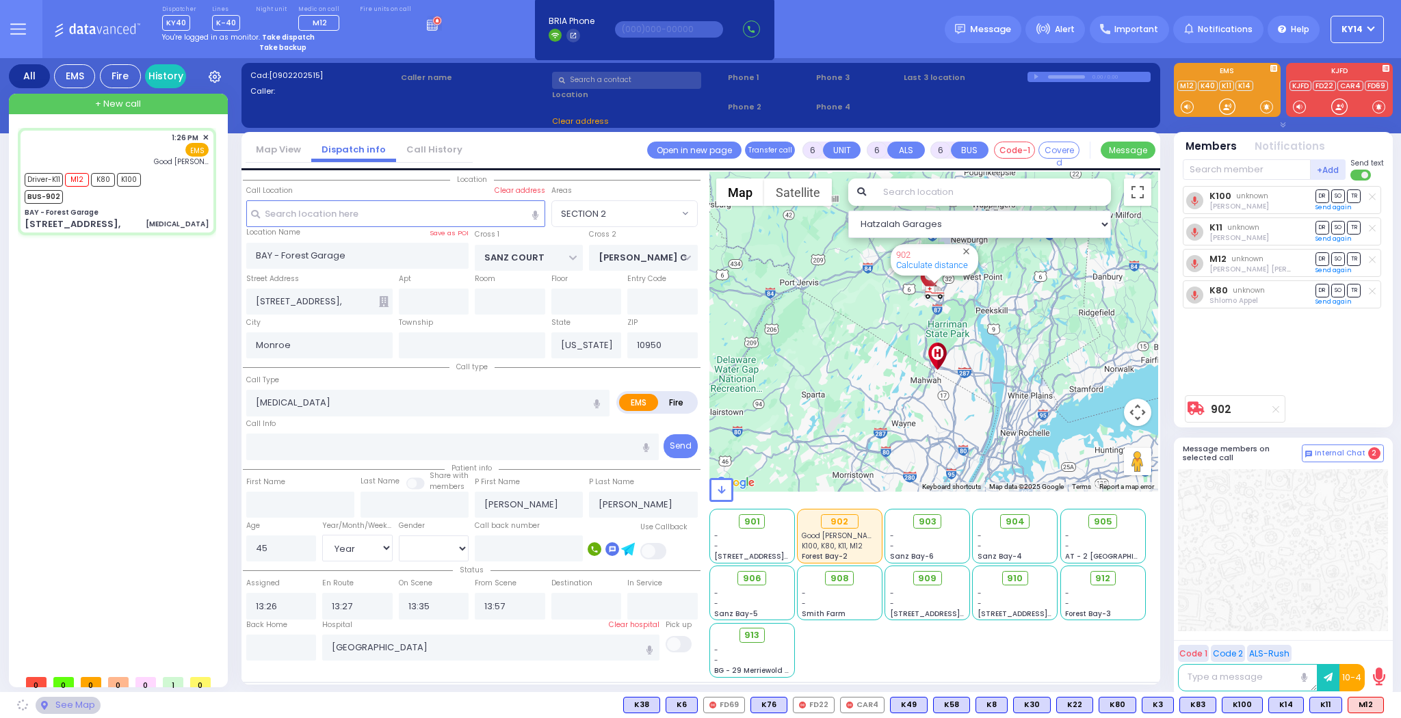
select select "SECTION 2"
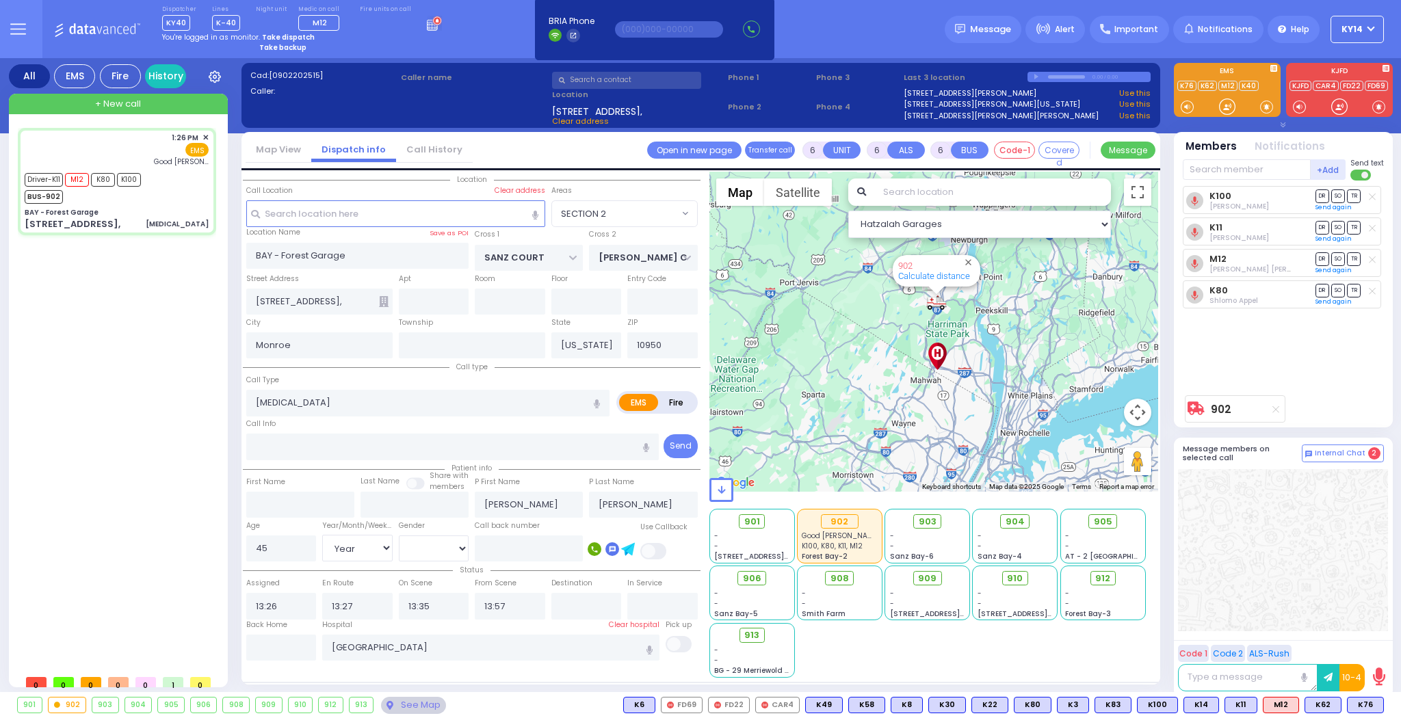
select select
radio input "true"
select select "Year"
select select "[DEMOGRAPHIC_DATA]"
select select "Hatzalah Garages"
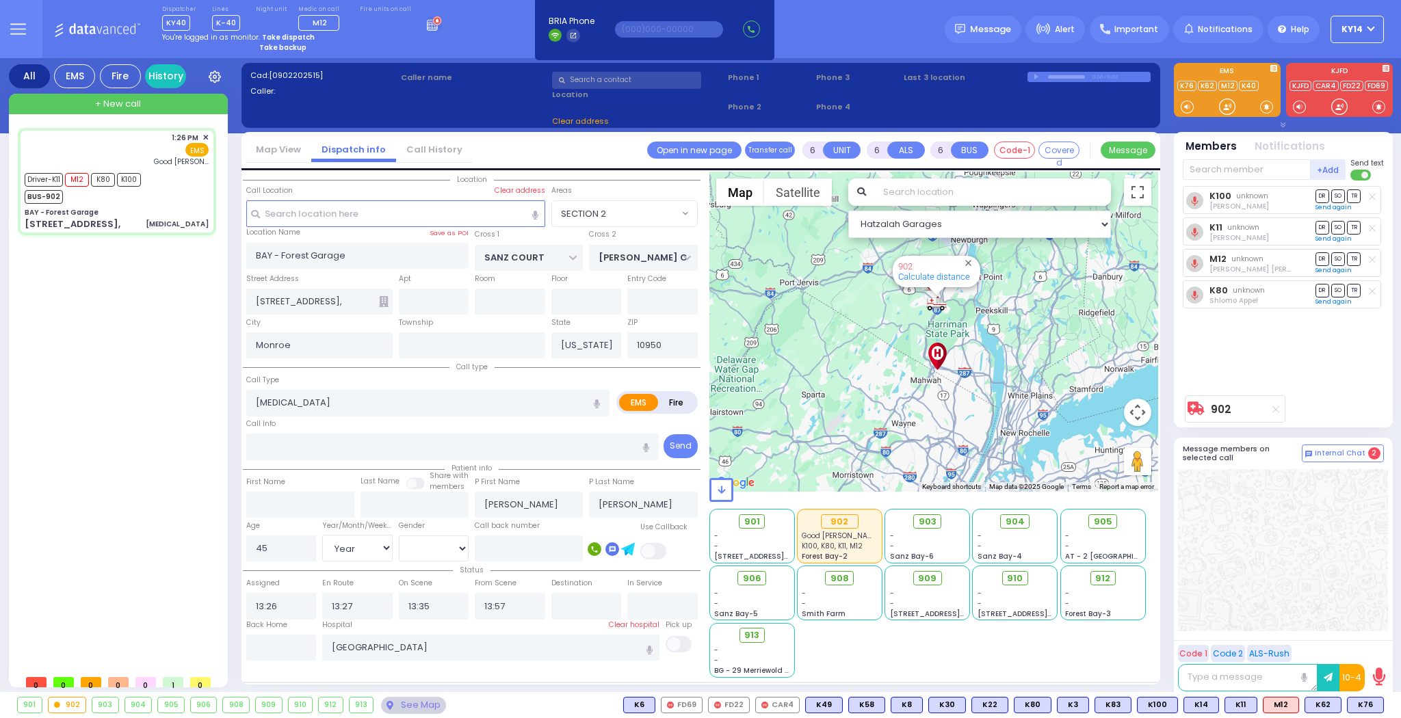
select select "SECTION 2"
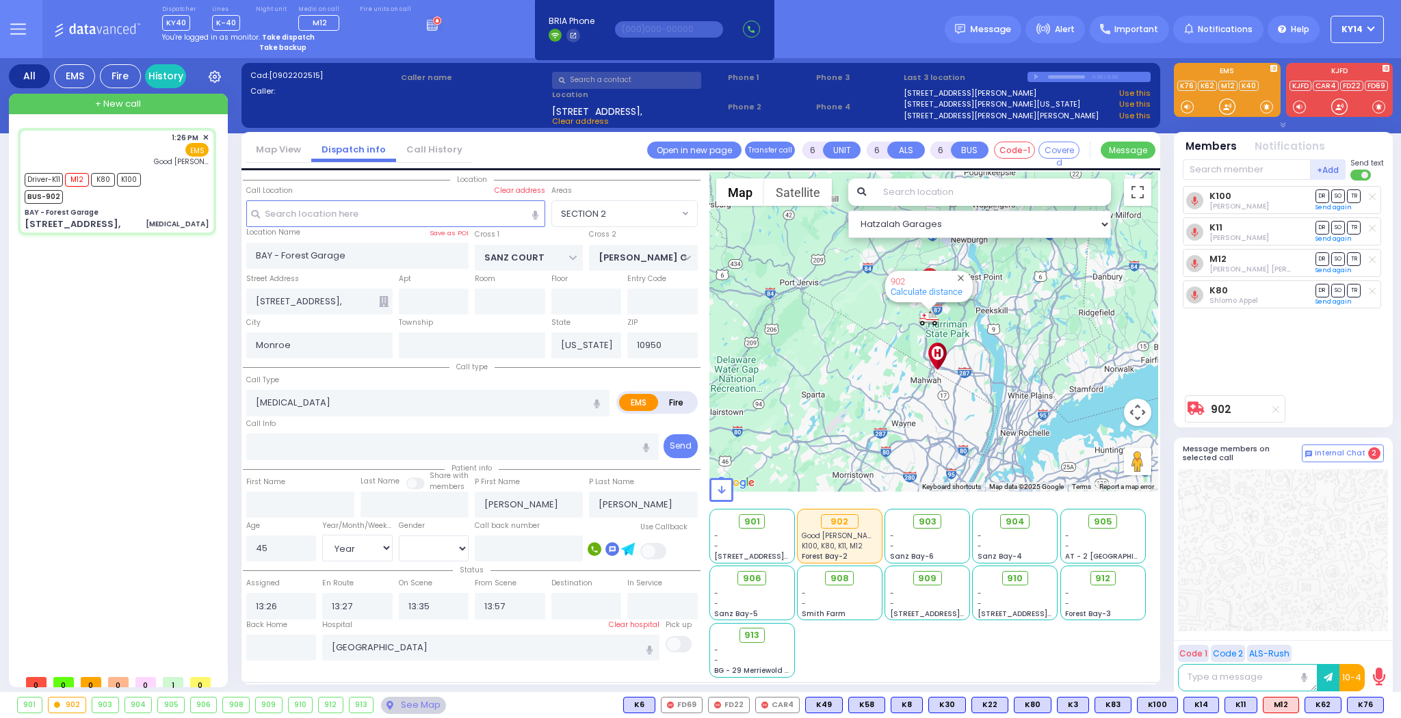
select select
radio input "true"
select select "Year"
select select "[DEMOGRAPHIC_DATA]"
select select "Hatzalah Garages"
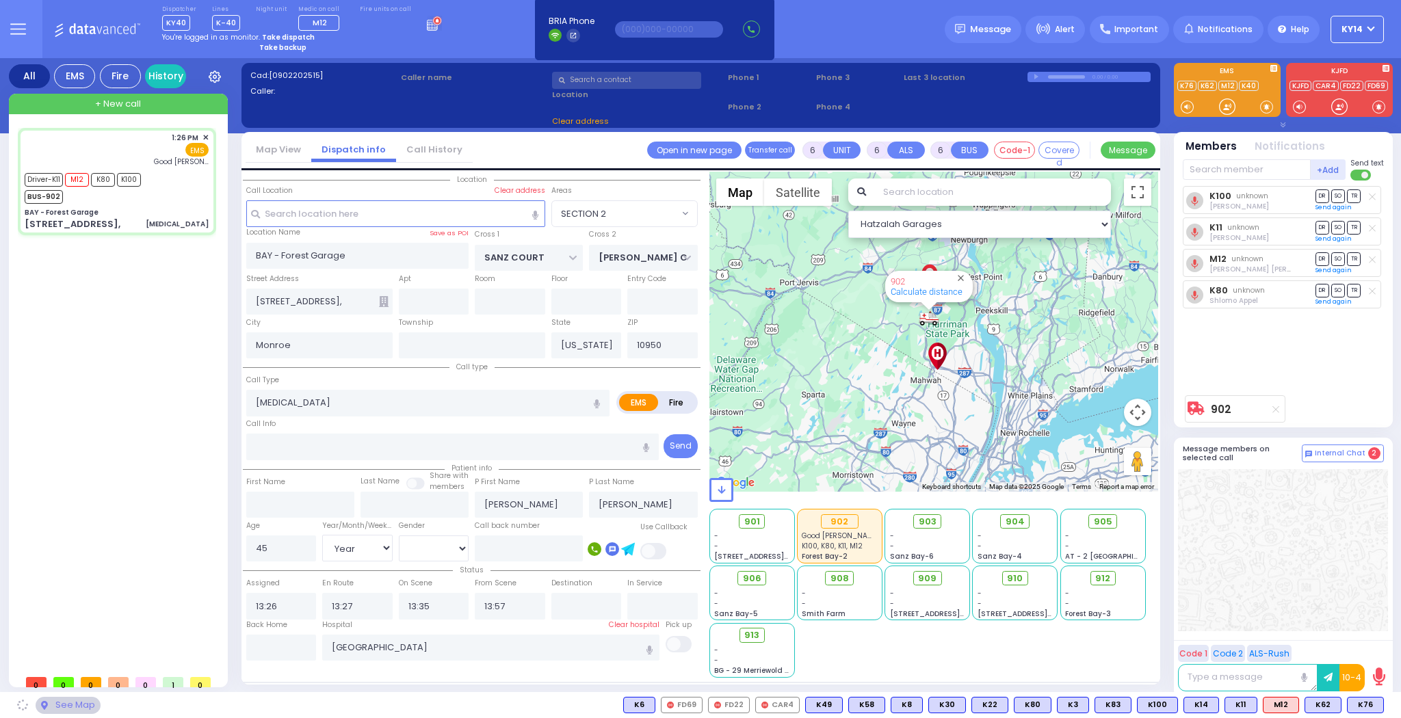
select select "SECTION 2"
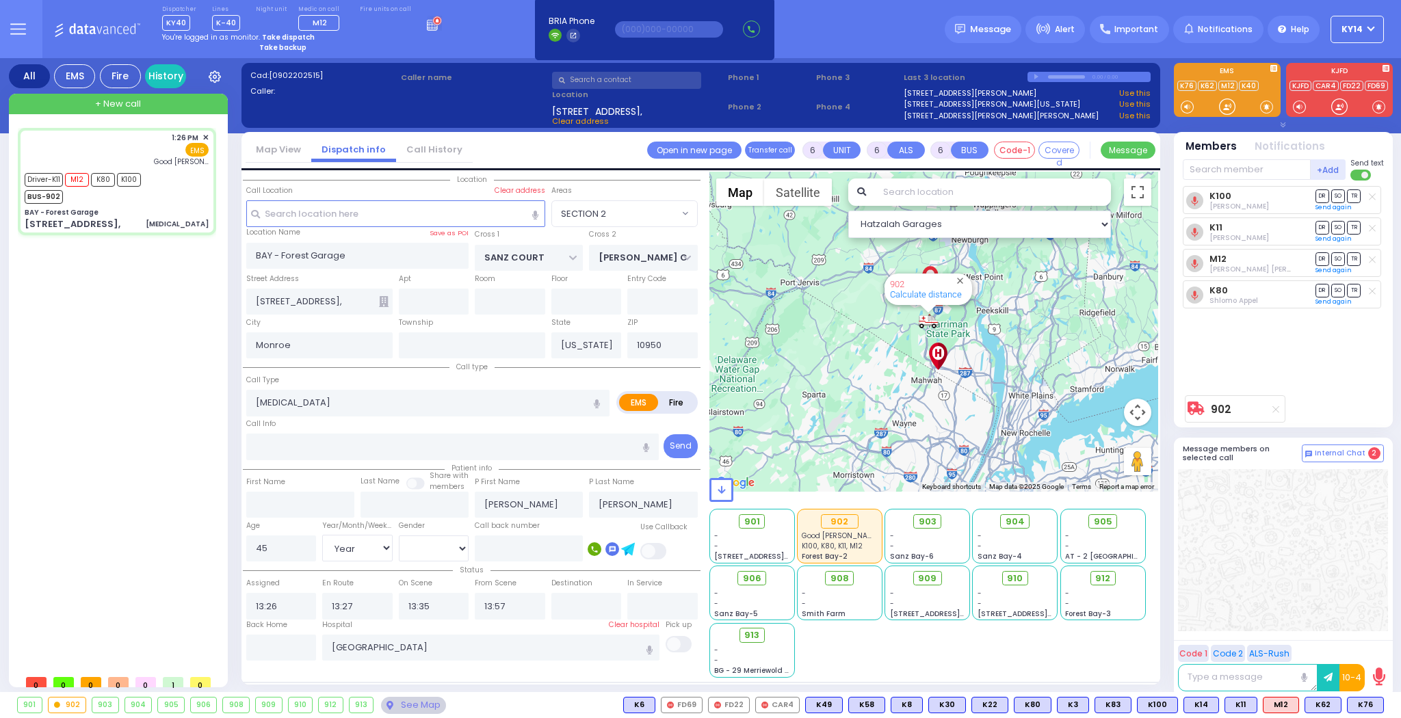
select select
radio input "true"
select select "Year"
select select "[DEMOGRAPHIC_DATA]"
select select "Hatzalah Garages"
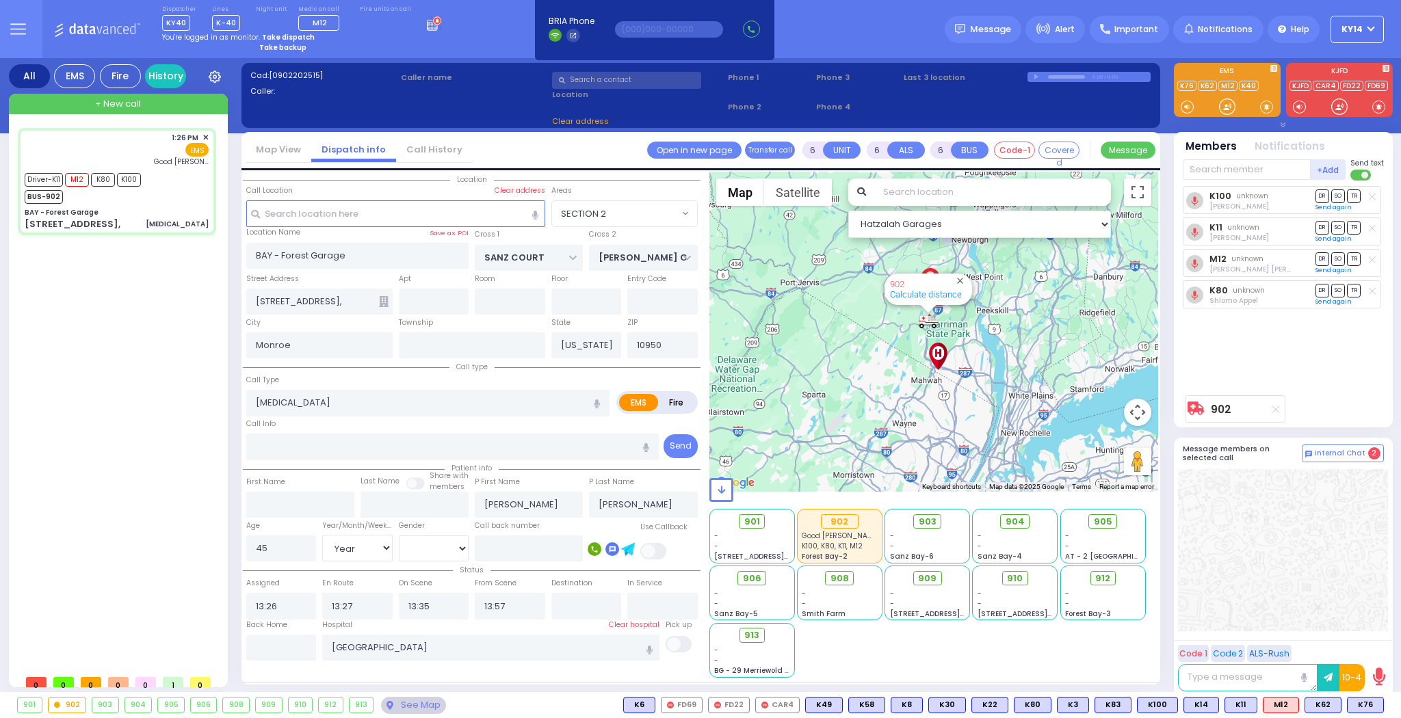
select select "SECTION 2"
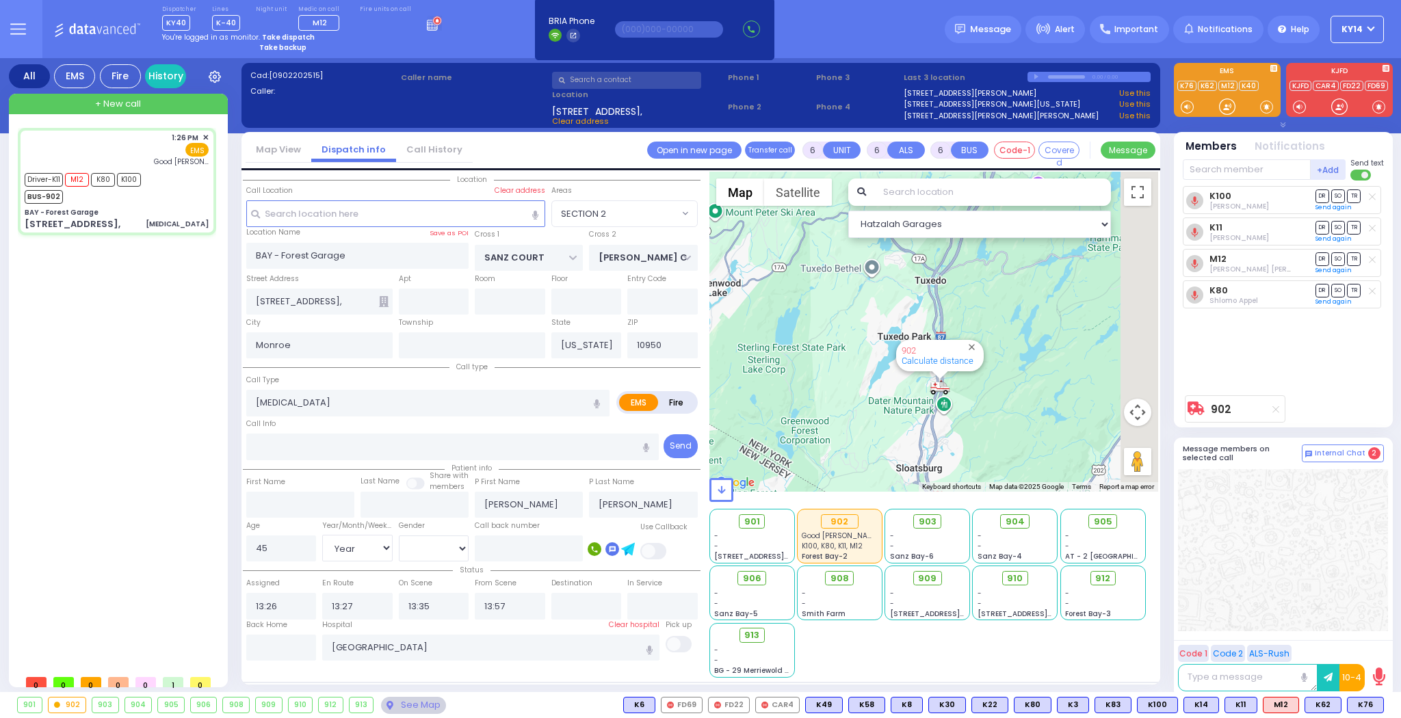
drag, startPoint x: 1099, startPoint y: 288, endPoint x: 711, endPoint y: 392, distance: 402.2
click at [711, 392] on div "902 Calculate distance" at bounding box center [933, 332] width 449 height 320
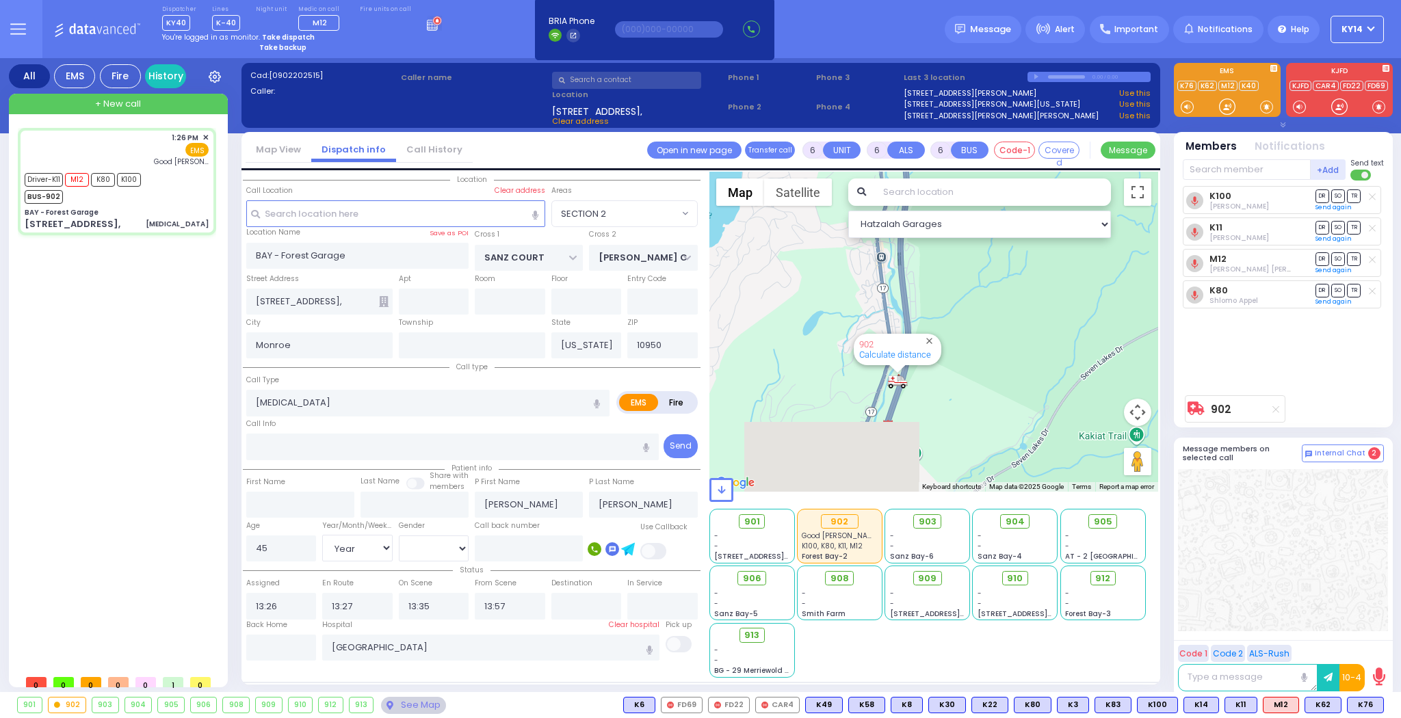
drag, startPoint x: 968, startPoint y: 445, endPoint x: 955, endPoint y: 256, distance: 189.9
click at [955, 256] on div "902 Calculate distance" at bounding box center [933, 332] width 449 height 320
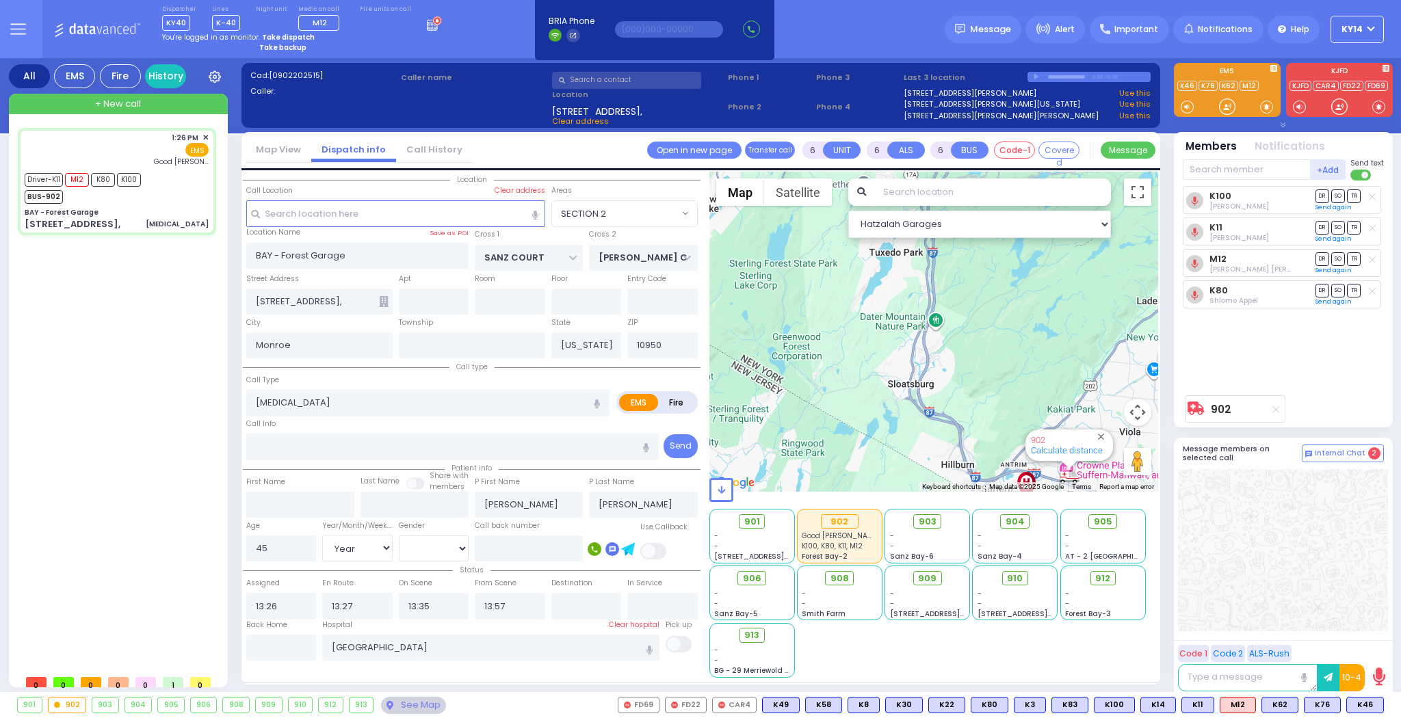
select select
radio input "true"
select select "Year"
select select "[DEMOGRAPHIC_DATA]"
select select "Hatzalah Garages"
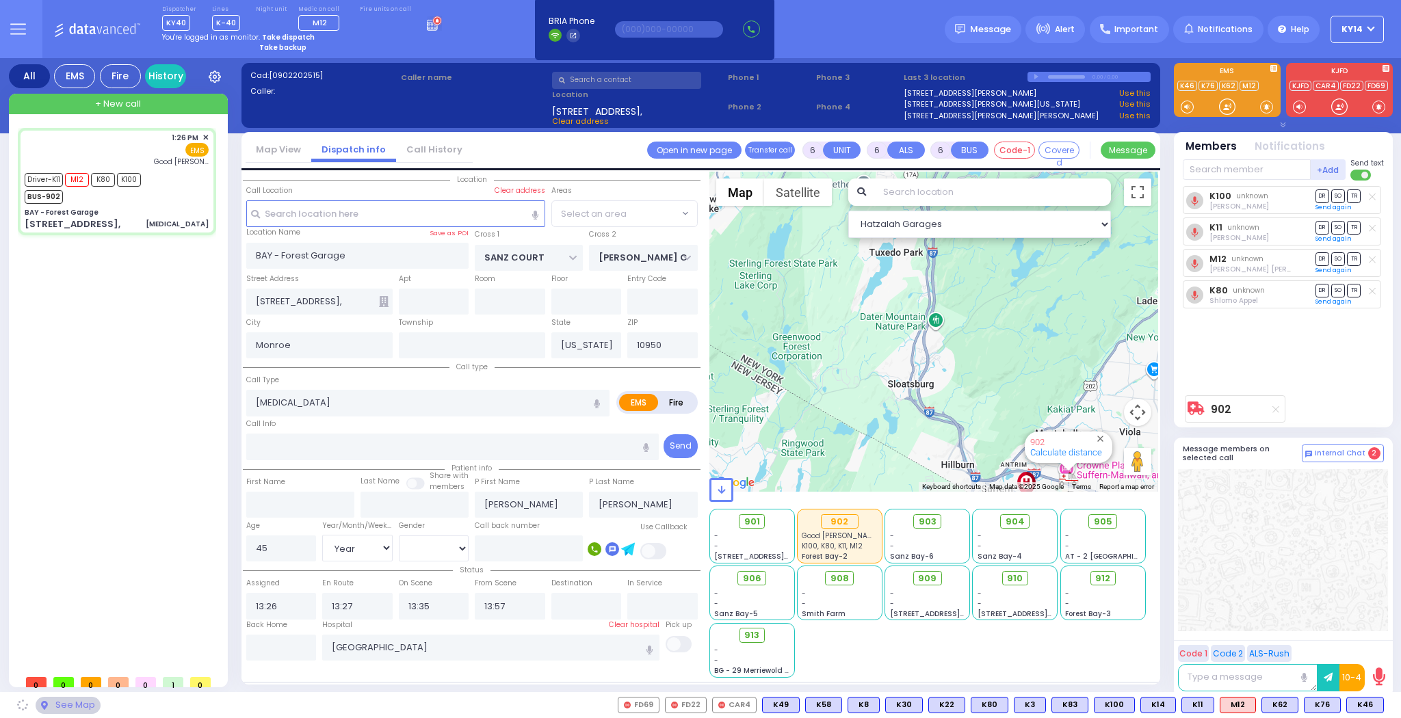
select select "SECTION 2"
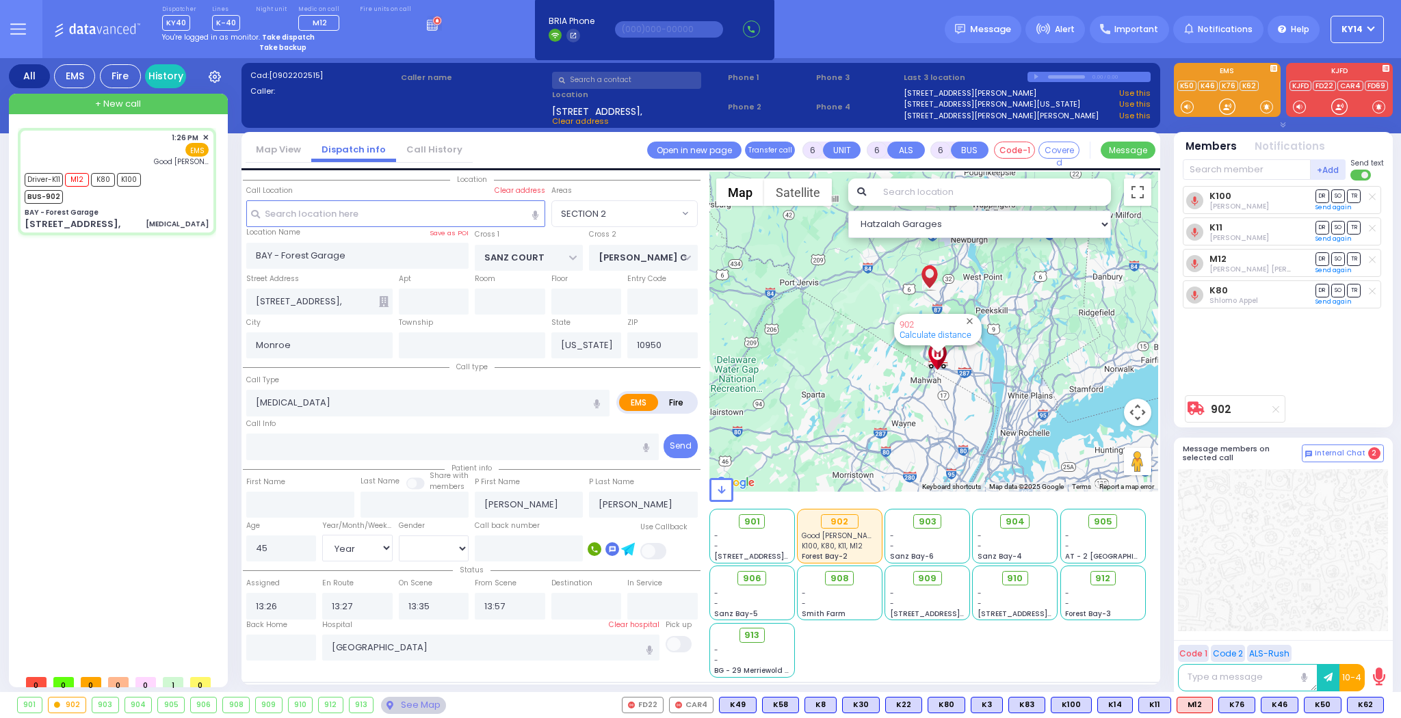
select select
radio input "true"
select select "Year"
select select "[DEMOGRAPHIC_DATA]"
type input "14:21"
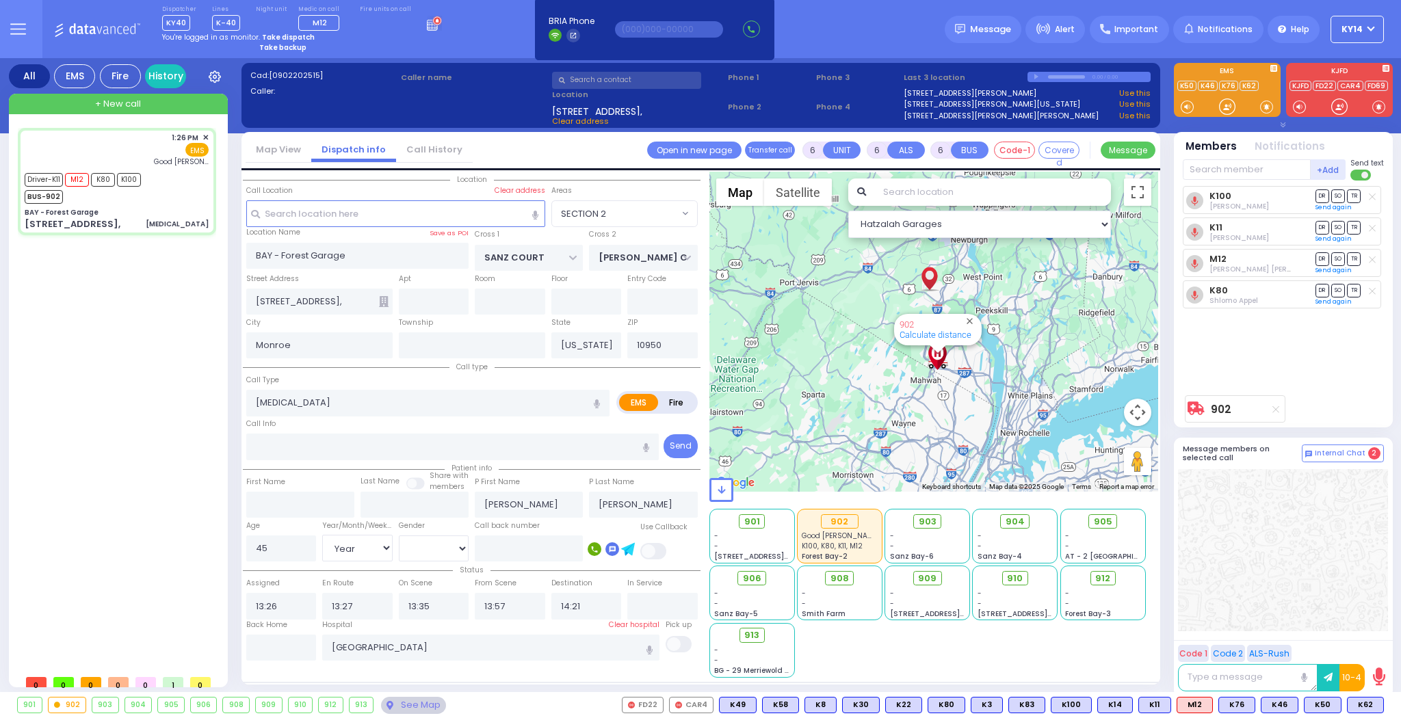
select select "Hatzalah Garages"
select select "SECTION 2"
select select
radio input "true"
select select "Year"
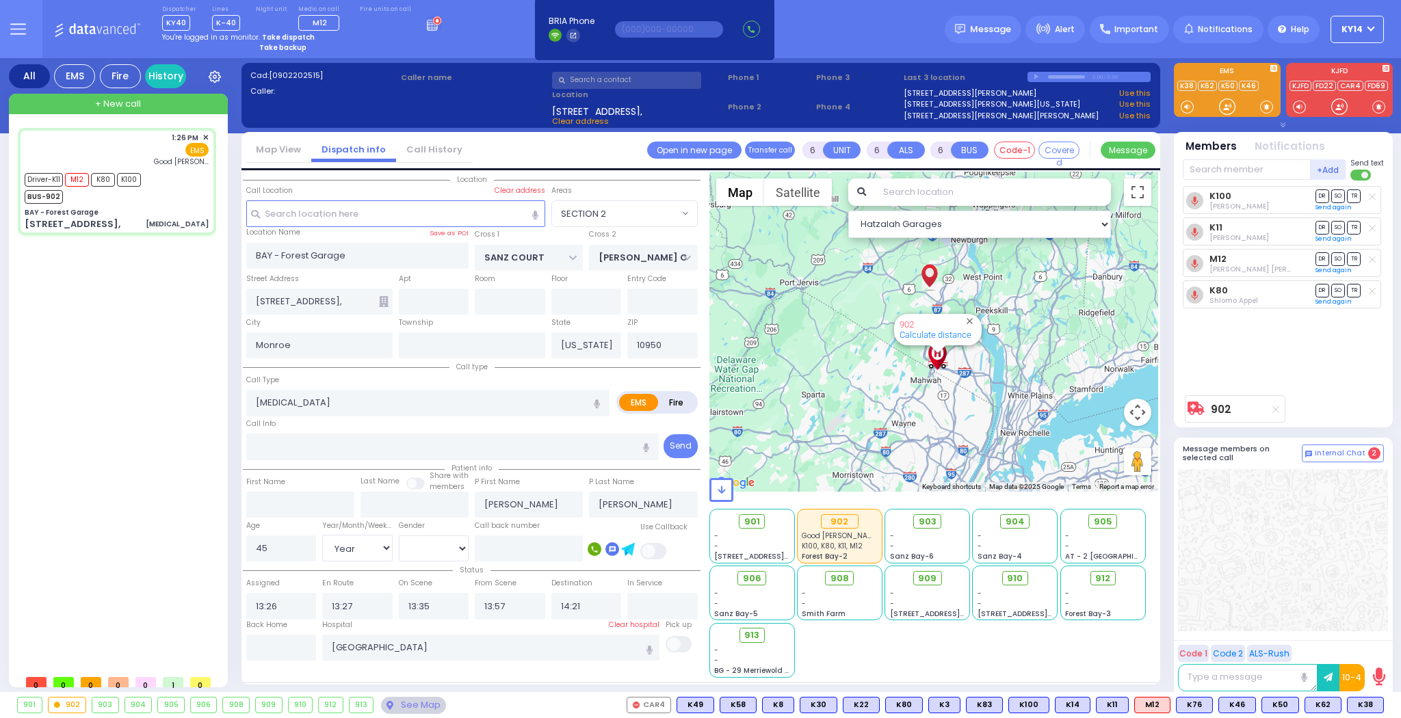
select select "[DEMOGRAPHIC_DATA]"
select select "Hatzalah Garages"
select select "SECTION 2"
select select
radio input "true"
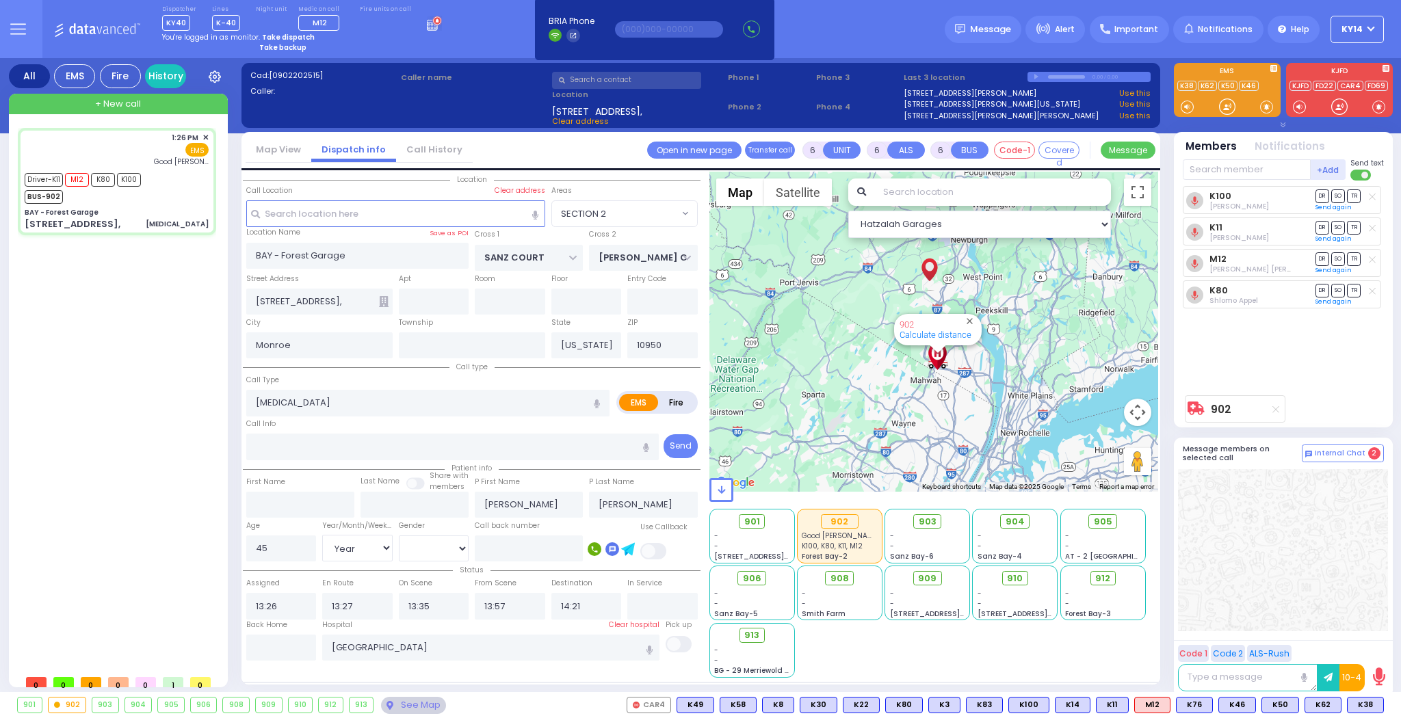
select select "Year"
select select "[DEMOGRAPHIC_DATA]"
select select "Hatzalah Garages"
select select "SECTION 2"
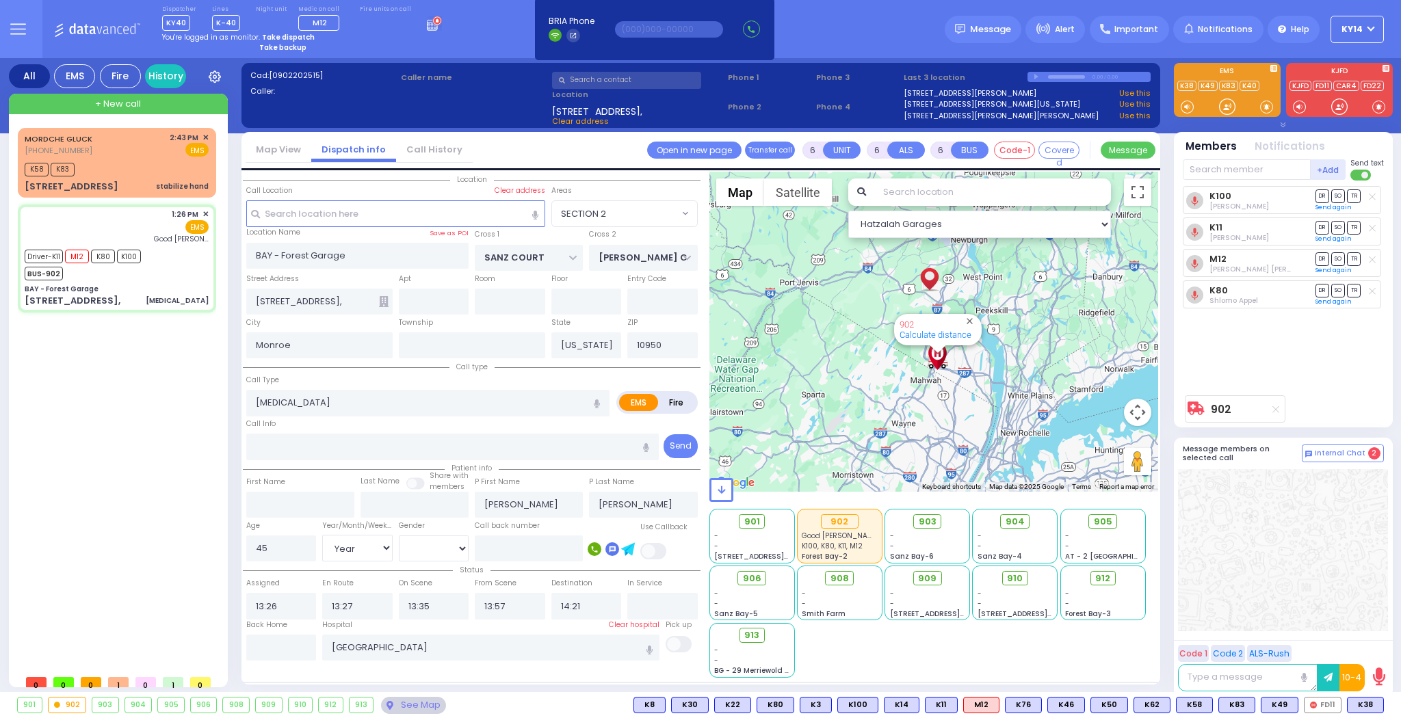
select select
radio input "true"
select select "Year"
select select "[DEMOGRAPHIC_DATA]"
type input "14:50"
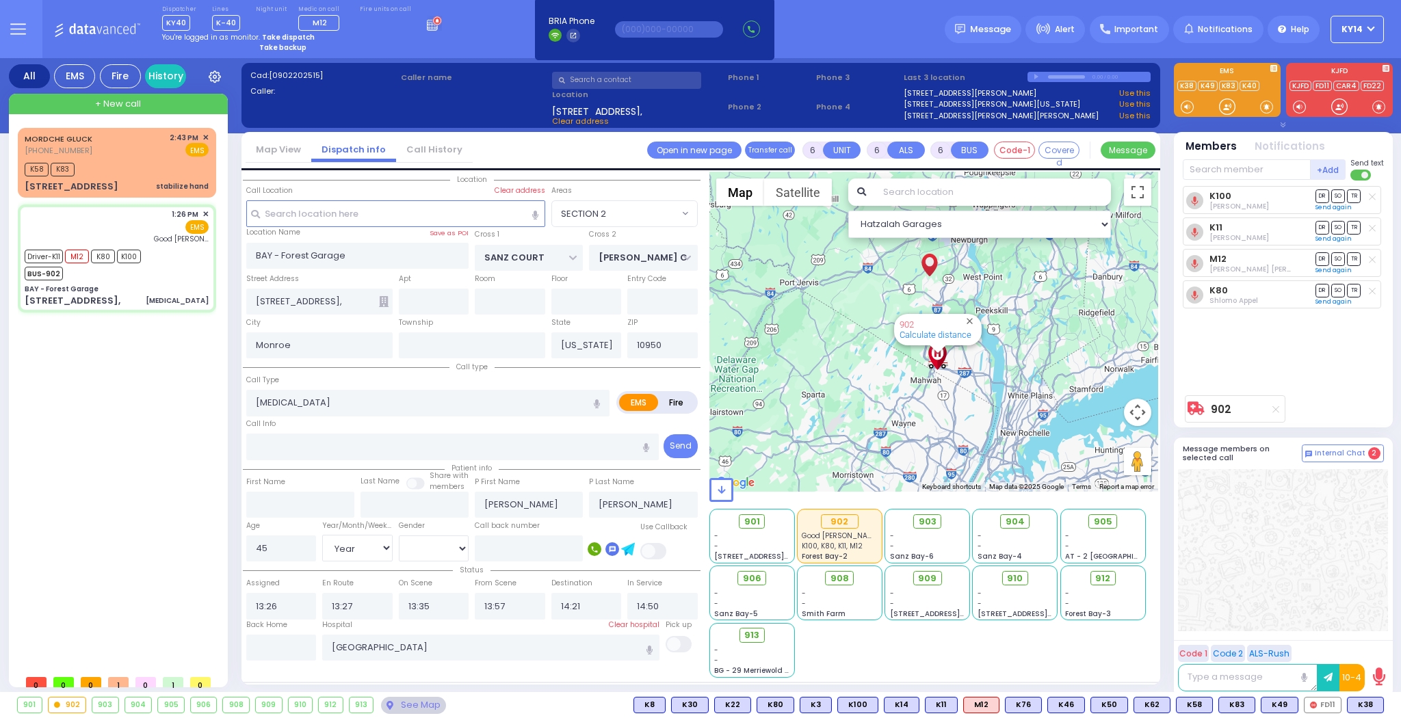
select select "Hatzalah Garages"
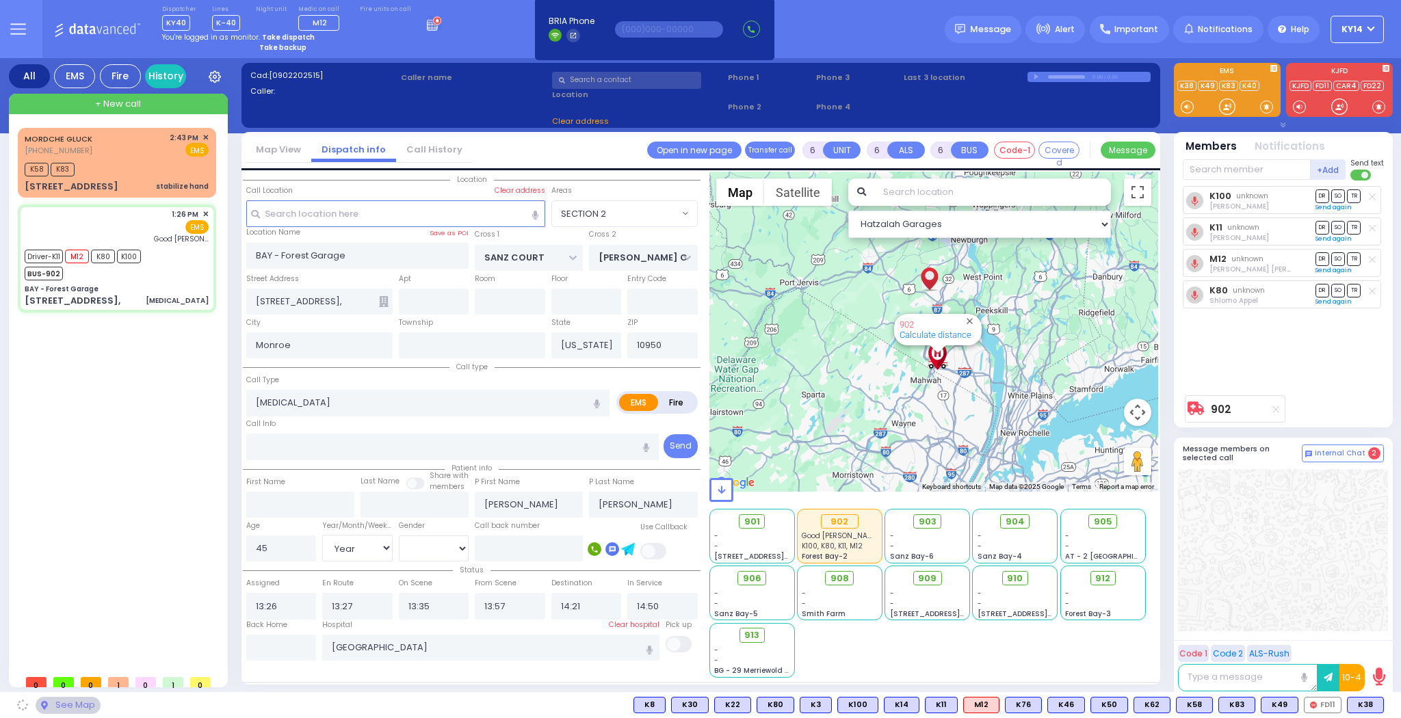
select select "SECTION 2"
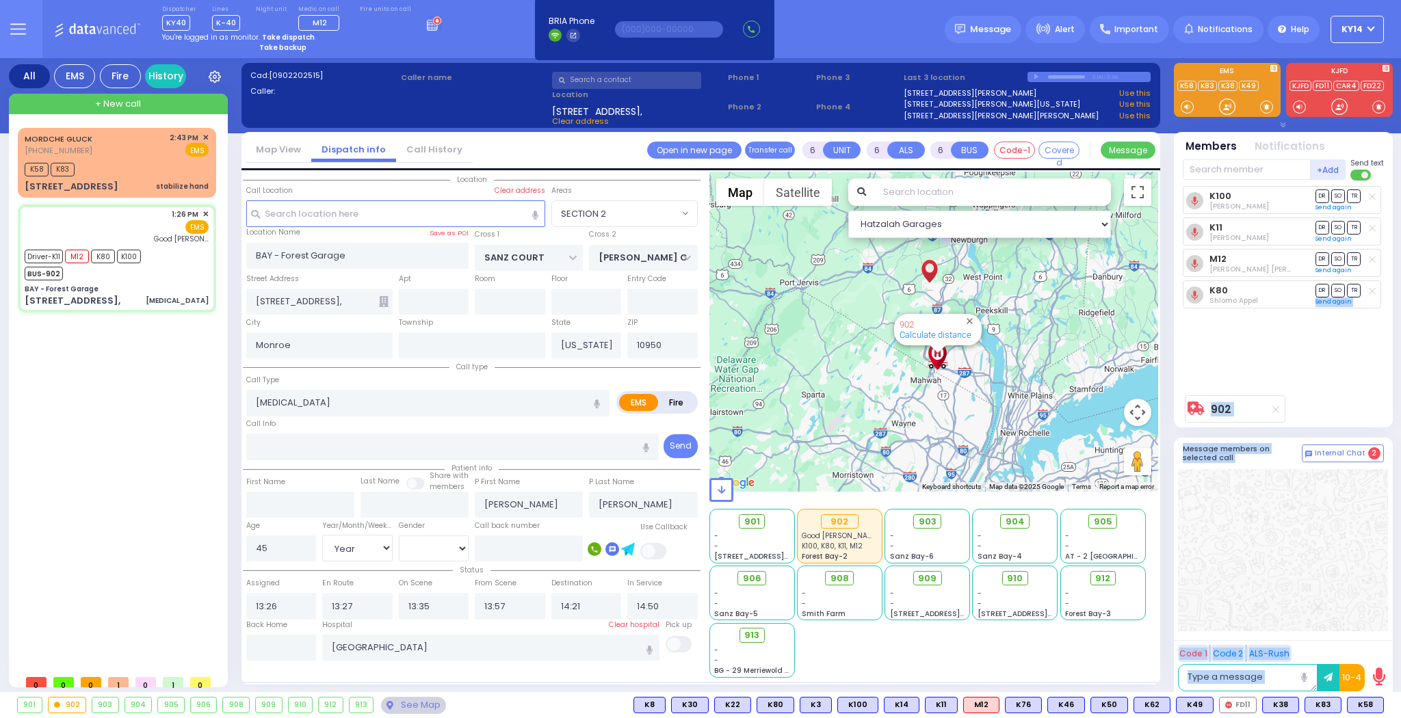
drag, startPoint x: 1256, startPoint y: 367, endPoint x: 1514, endPoint y: 739, distance: 452.9
click at [1400, 717] on html "Dashboard" at bounding box center [700, 359] width 1401 height 718
select select "SECTION 2"
select select "Year"
select select "[DEMOGRAPHIC_DATA]"
